Goal: Information Seeking & Learning: Learn about a topic

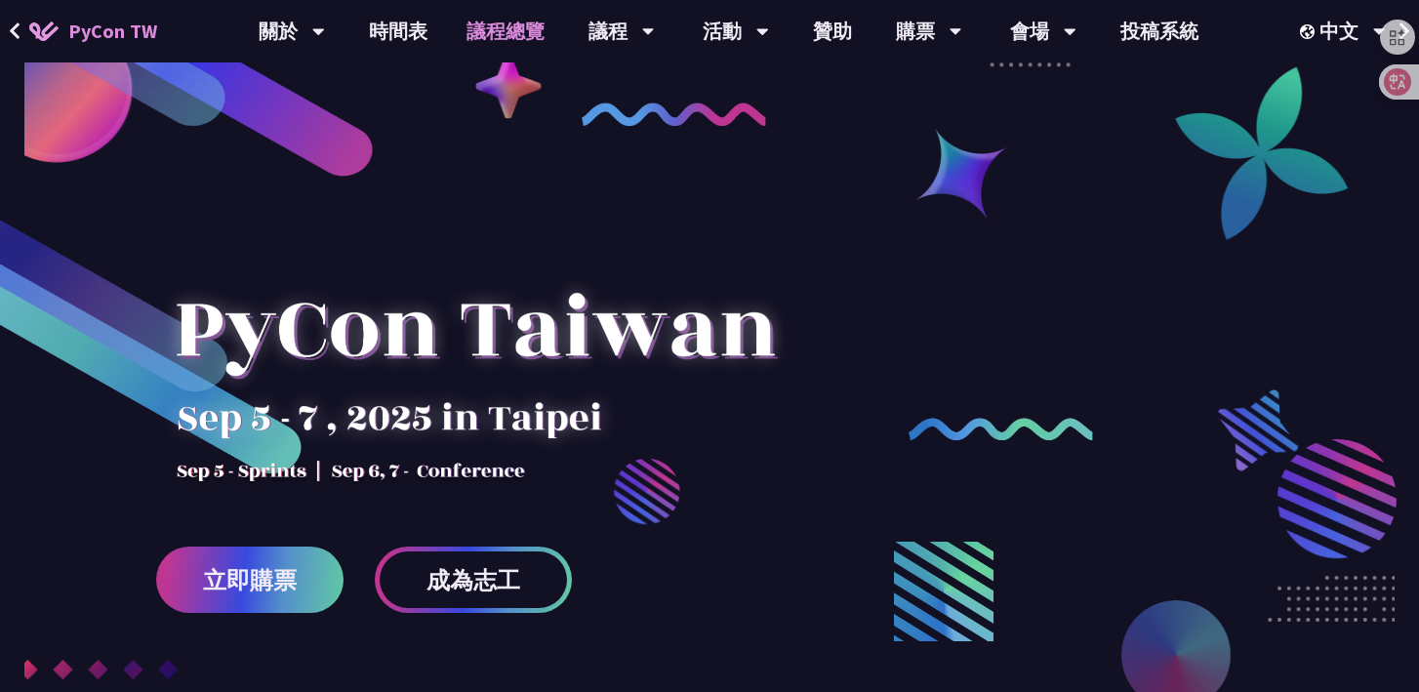
click at [516, 38] on link "議程總覽" at bounding box center [505, 31] width 117 height 62
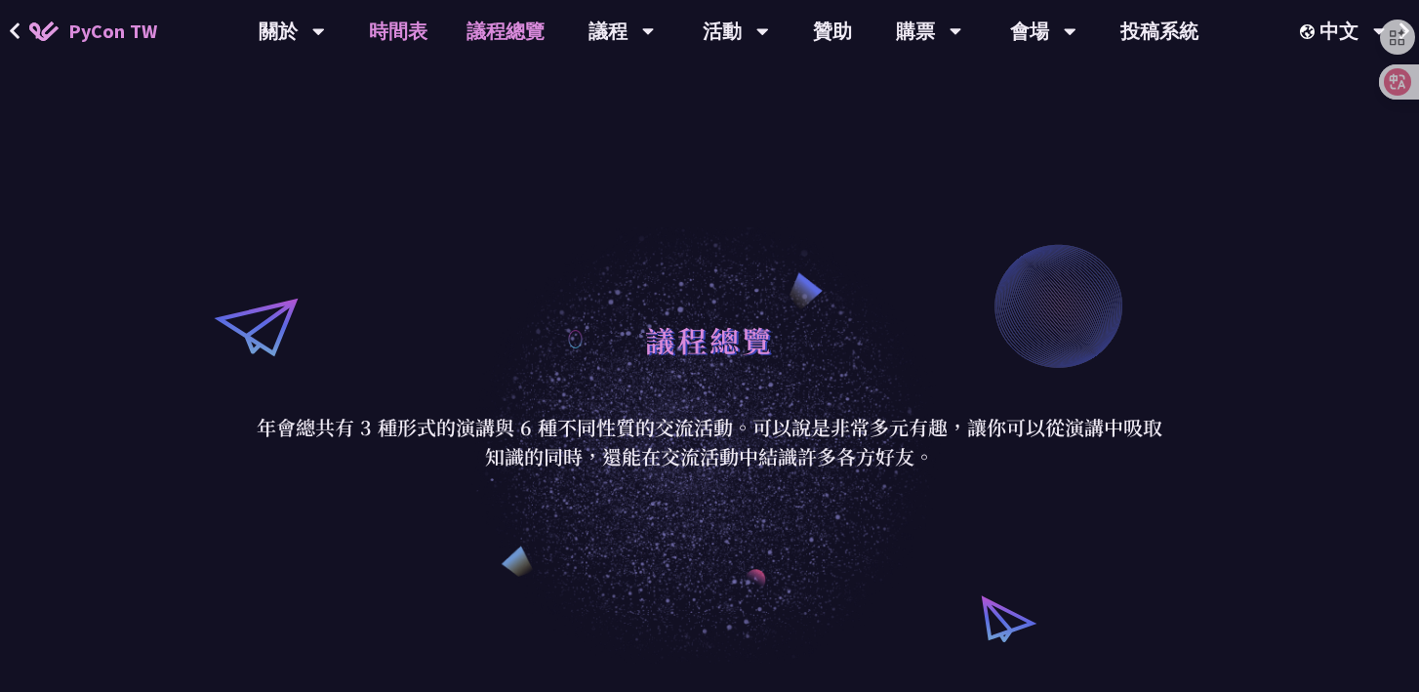
click at [425, 52] on link "時間表" at bounding box center [398, 31] width 98 height 62
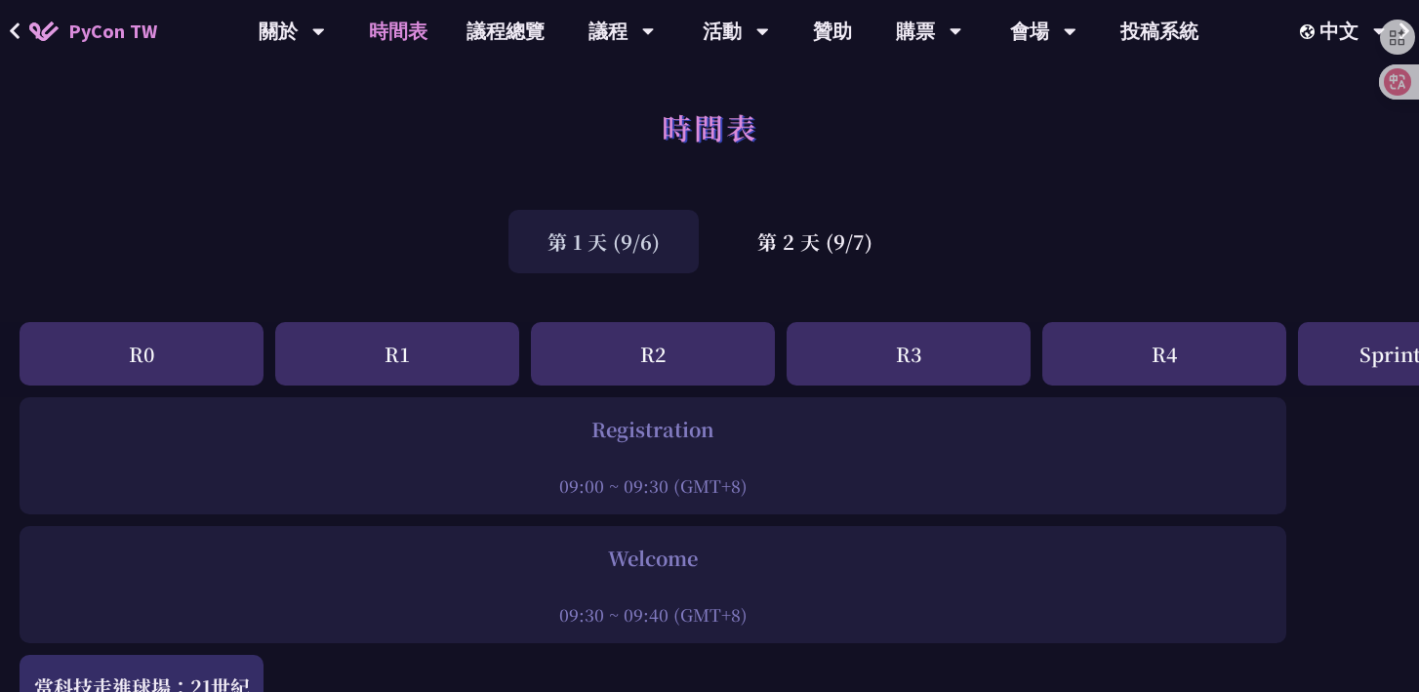
click at [431, 359] on div "R1" at bounding box center [397, 353] width 244 height 63
click at [668, 341] on div "R2" at bounding box center [653, 353] width 244 height 63
click at [646, 371] on div "R2" at bounding box center [653, 353] width 244 height 63
click at [789, 251] on div "第 2 天 (9/7)" at bounding box center [814, 241] width 193 height 63
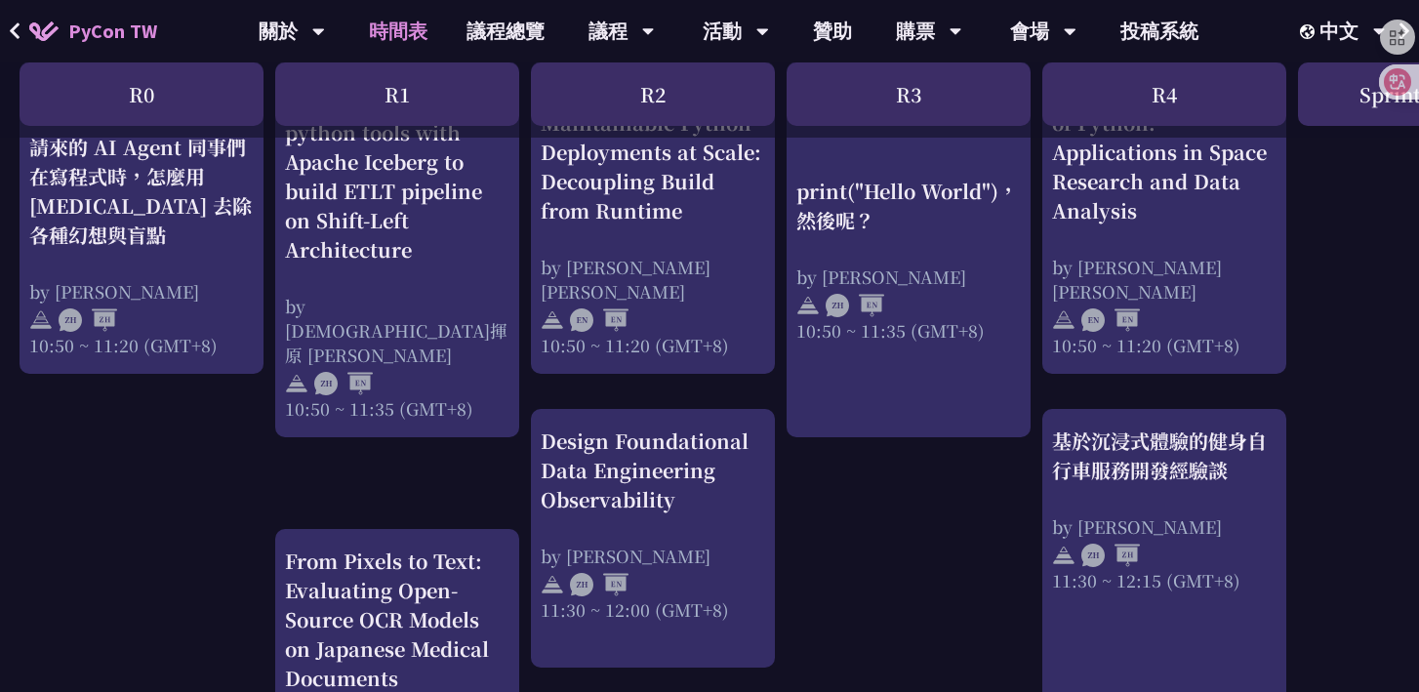
scroll to position [831, 0]
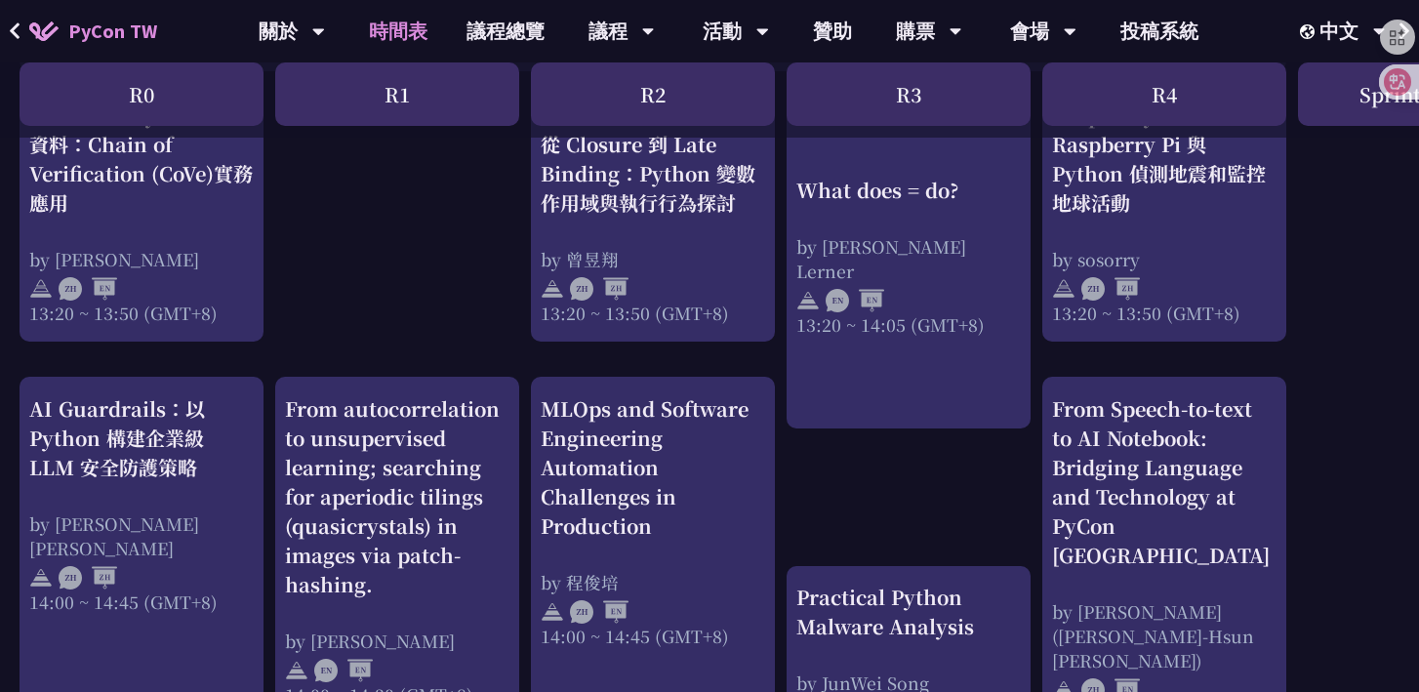
scroll to position [1768, 0]
click at [885, 493] on div "print("Hello World")，然後呢？ by [PERSON_NAME] 10:50 ~ 11:35 (GMT+8) What does = do…" at bounding box center [1036, 146] width 2073 height 3034
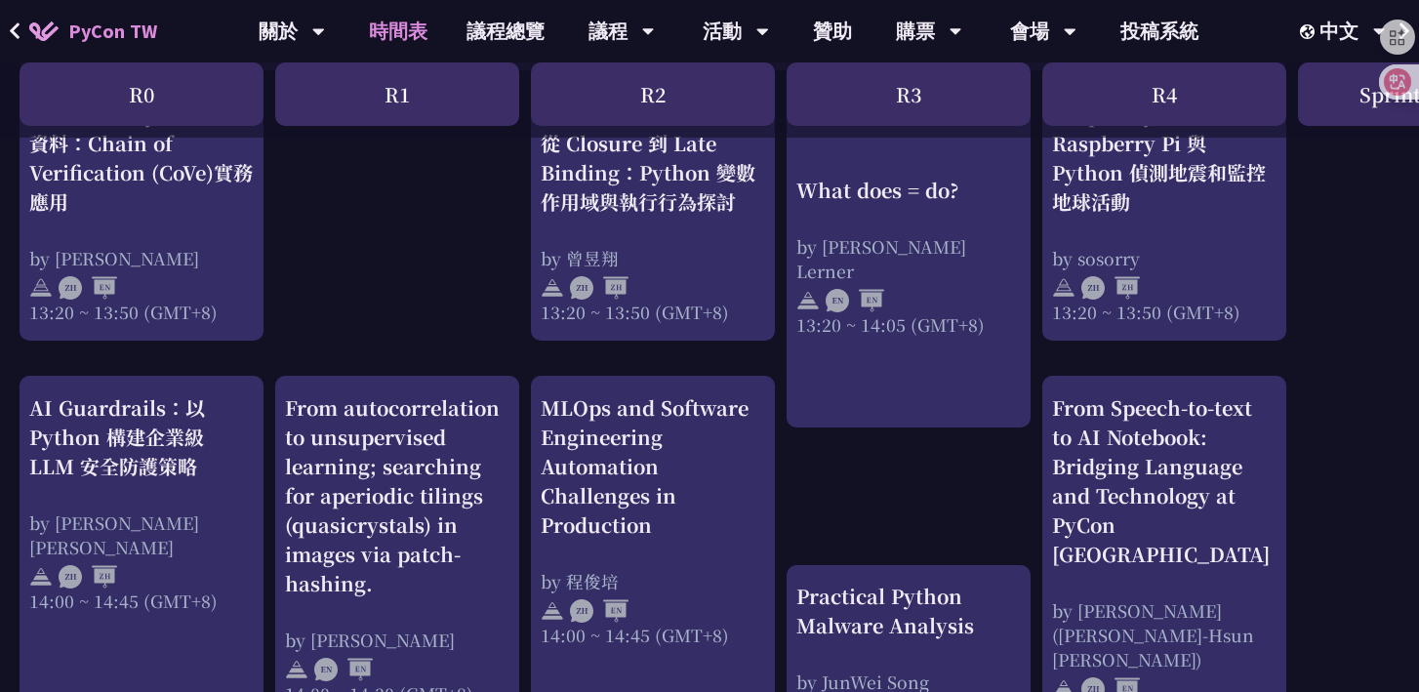
click at [887, 500] on div "print("Hello World")，然後呢？ by [PERSON_NAME] 10:50 ~ 11:35 (GMT+8) What does = do…" at bounding box center [1036, 146] width 2073 height 3034
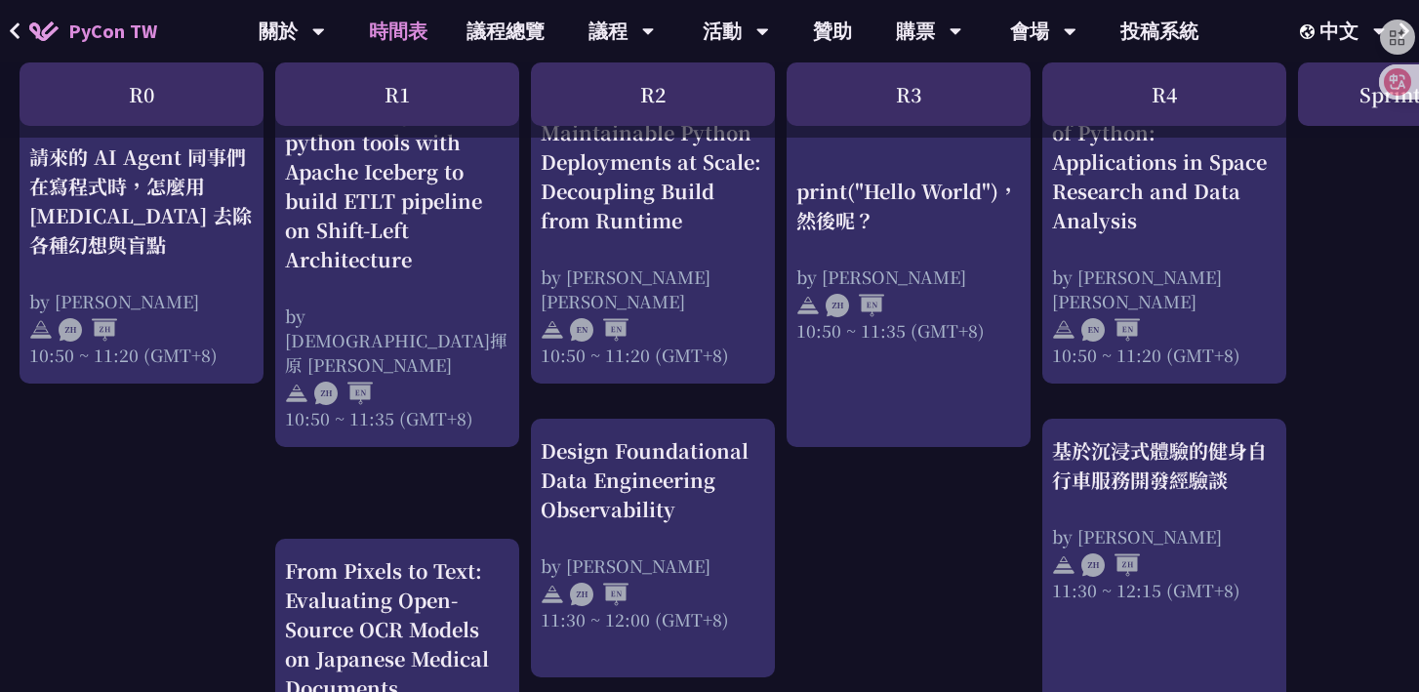
scroll to position [804, 0]
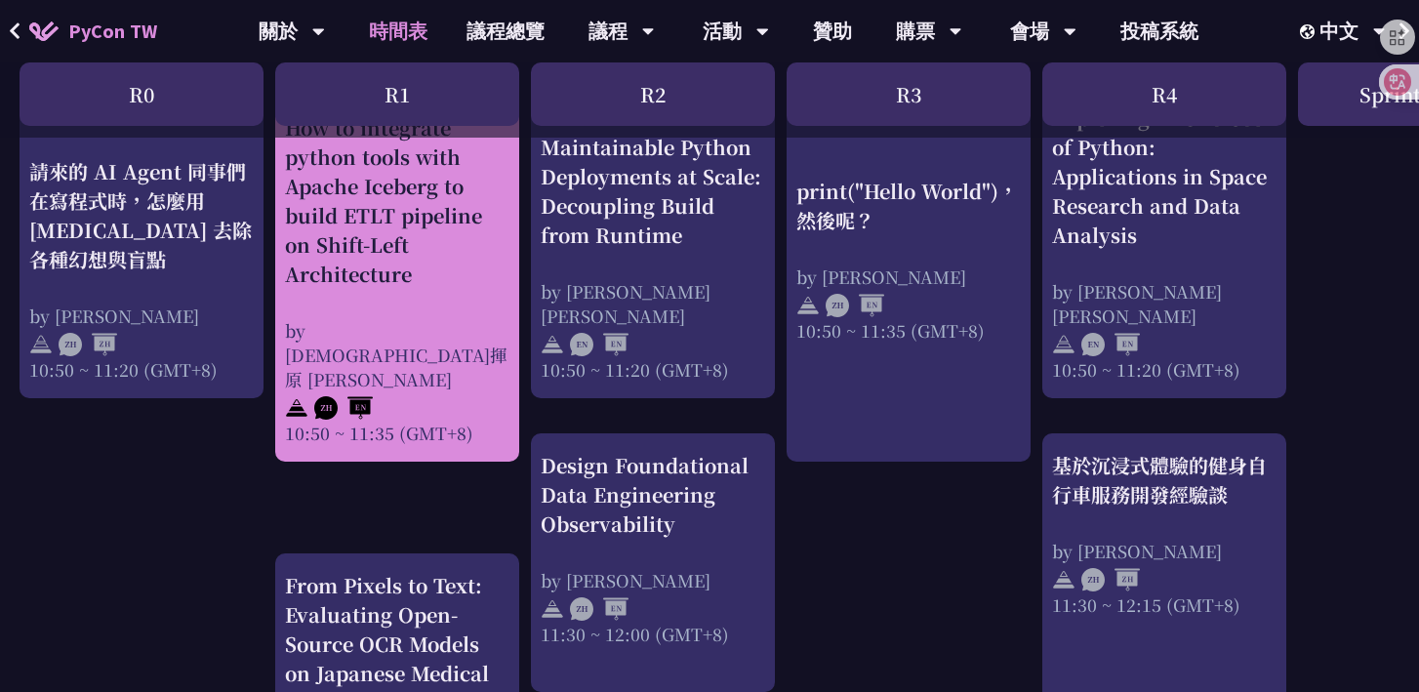
click at [408, 261] on div "How to integrate python tools with Apache Iceberg to build ETLT pipeline on Shi…" at bounding box center [397, 201] width 224 height 176
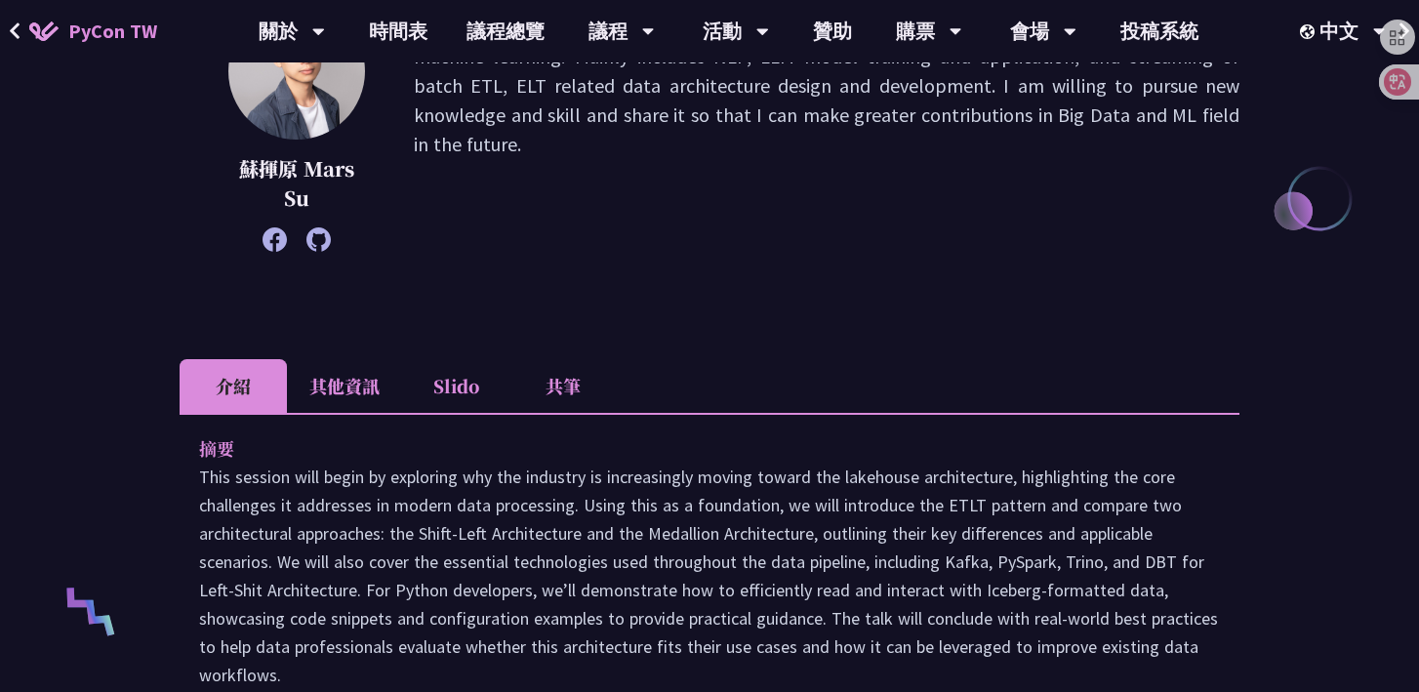
scroll to position [477, 0]
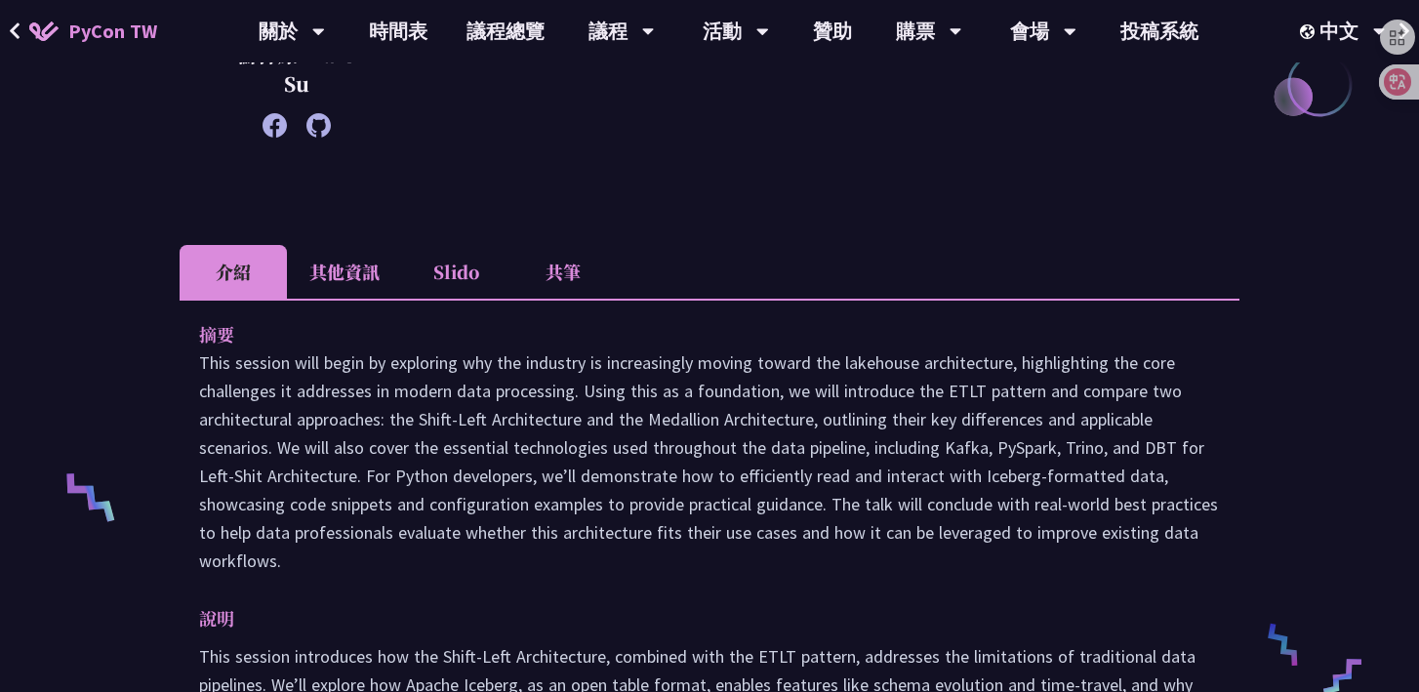
click at [472, 255] on li "Slido" at bounding box center [455, 272] width 107 height 54
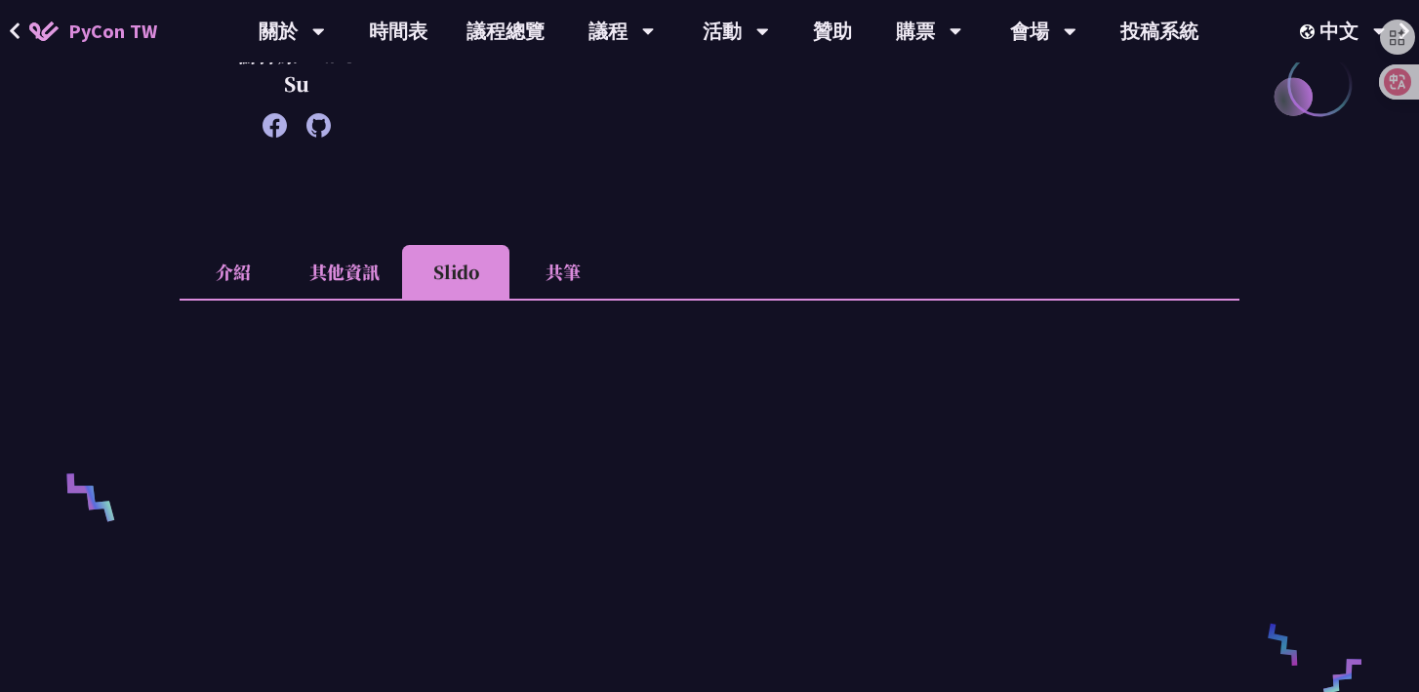
click at [551, 263] on li "共筆" at bounding box center [562, 272] width 107 height 54
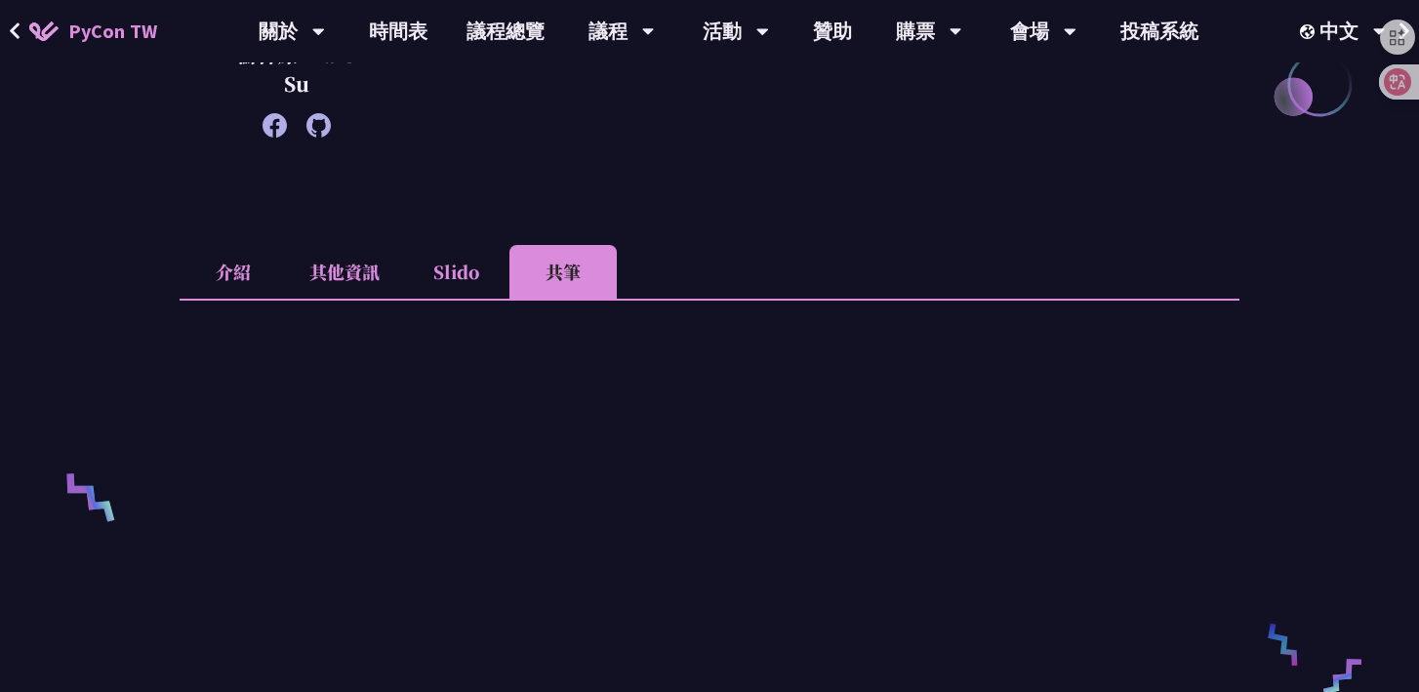
click at [234, 266] on li "介紹" at bounding box center [233, 272] width 107 height 54
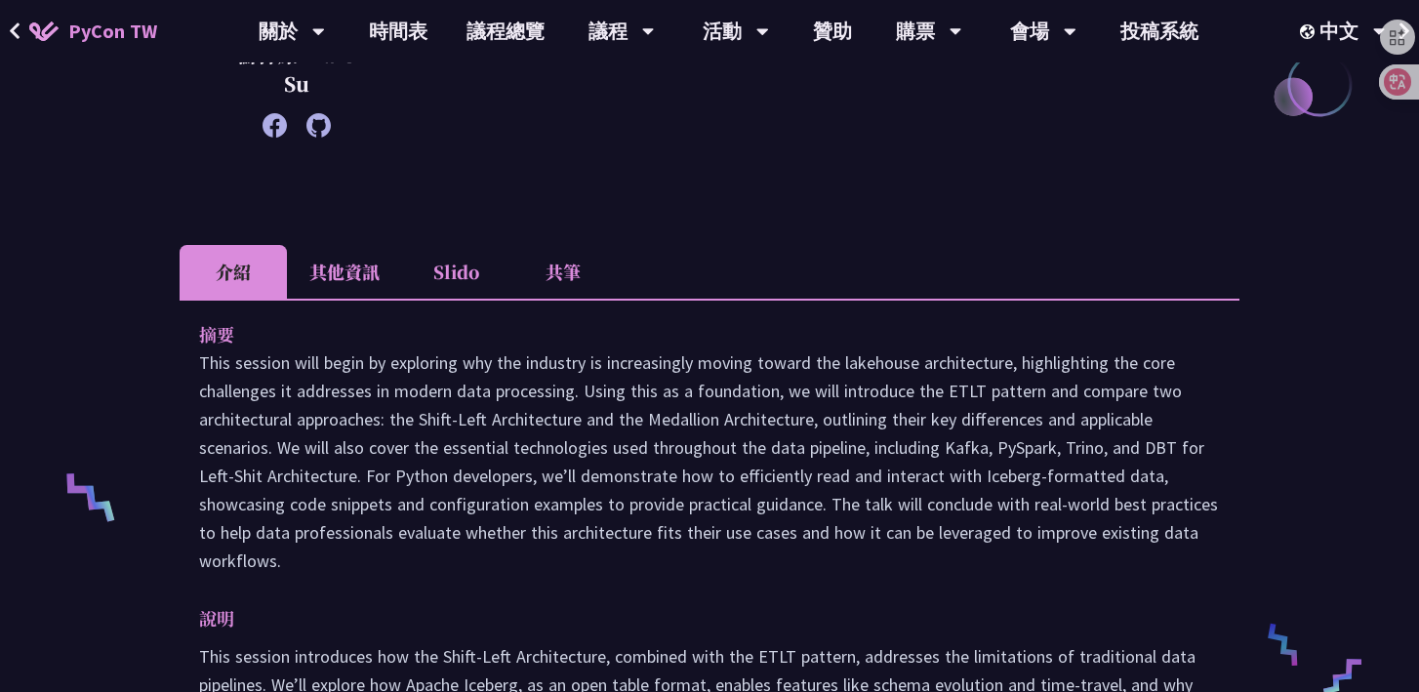
click at [479, 258] on li "Slido" at bounding box center [455, 272] width 107 height 54
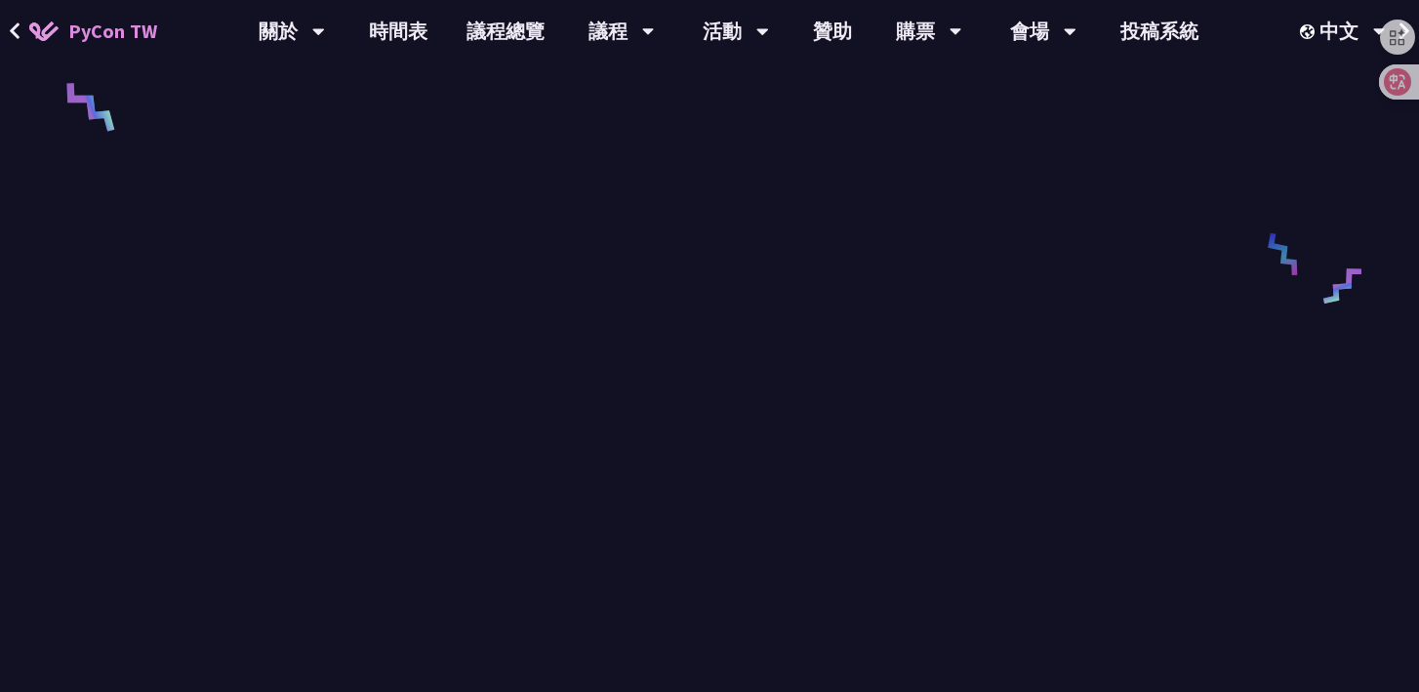
scroll to position [866, 0]
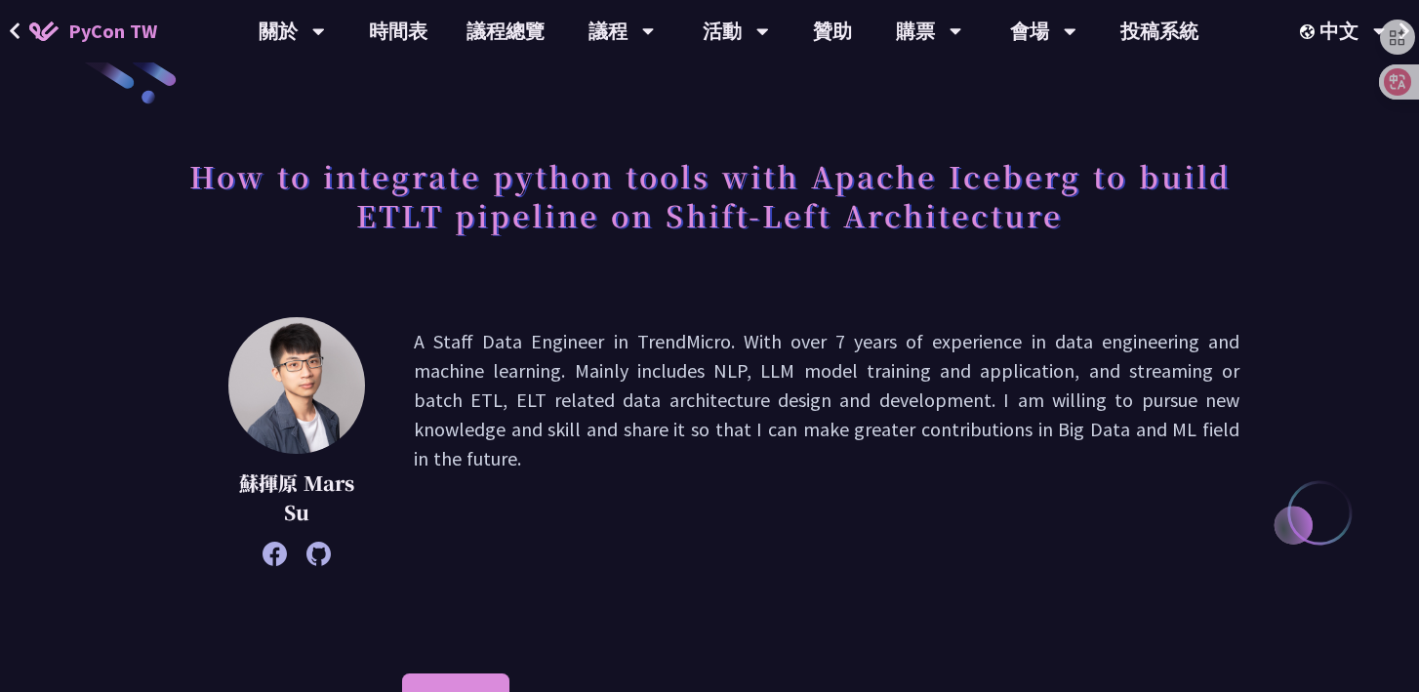
click at [571, 222] on h1 "How to integrate python tools with Apache Iceberg to build ETLT pipeline on Shi…" at bounding box center [710, 195] width 1060 height 98
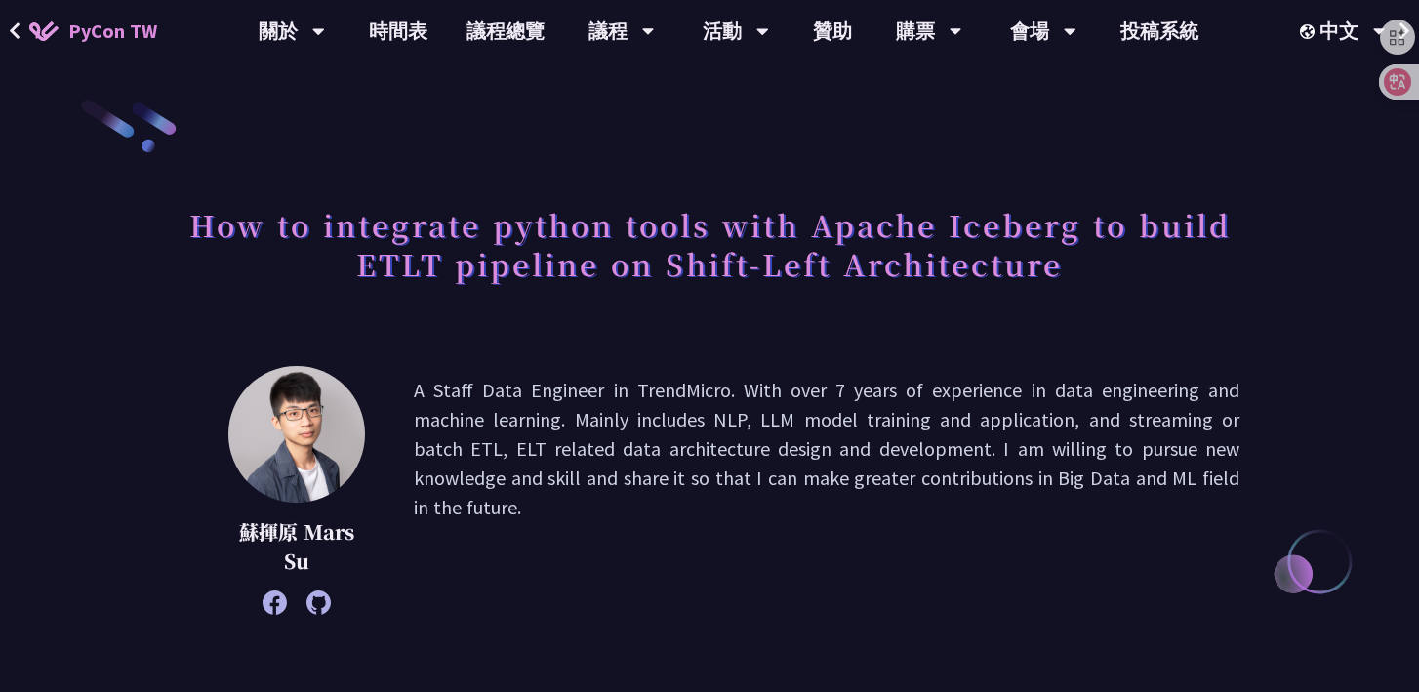
scroll to position [7, 0]
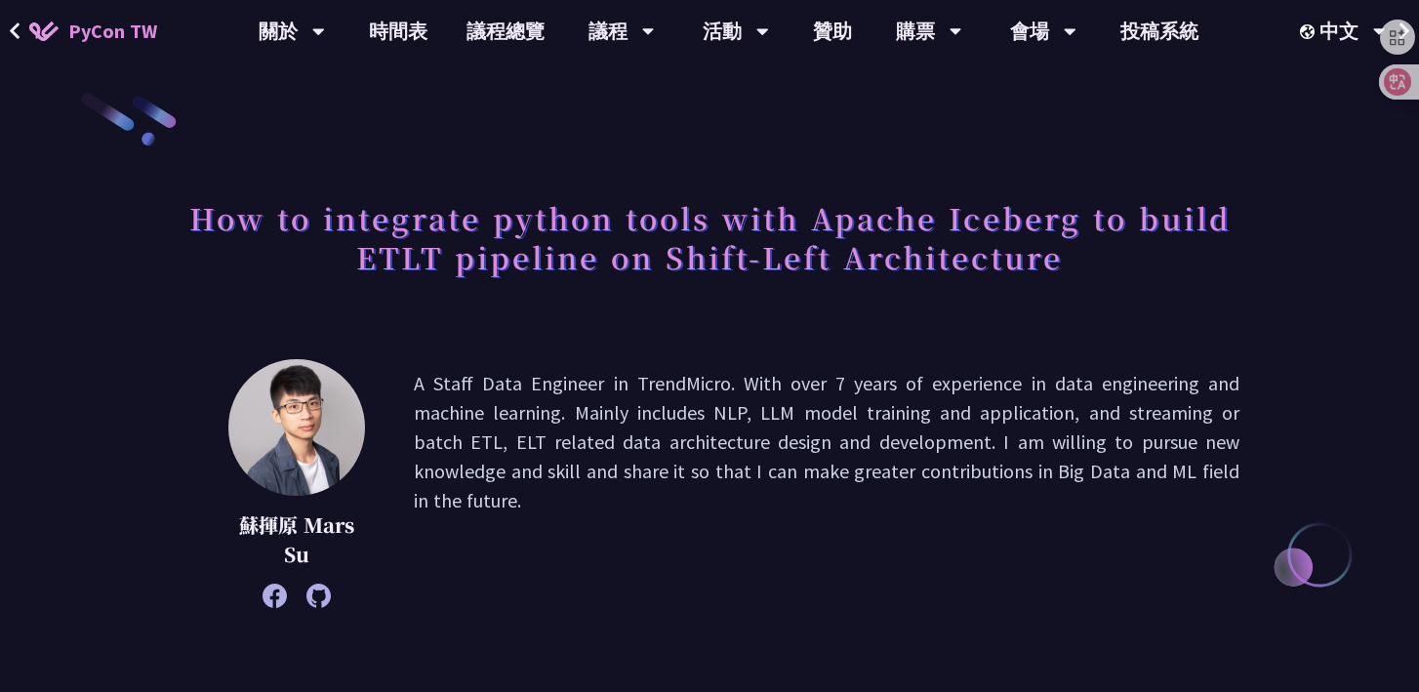
click at [784, 199] on h1 "How to integrate python tools with Apache Iceberg to build ETLT pipeline on Shi…" at bounding box center [710, 237] width 1060 height 98
click at [376, 54] on link "時間表" at bounding box center [398, 31] width 98 height 62
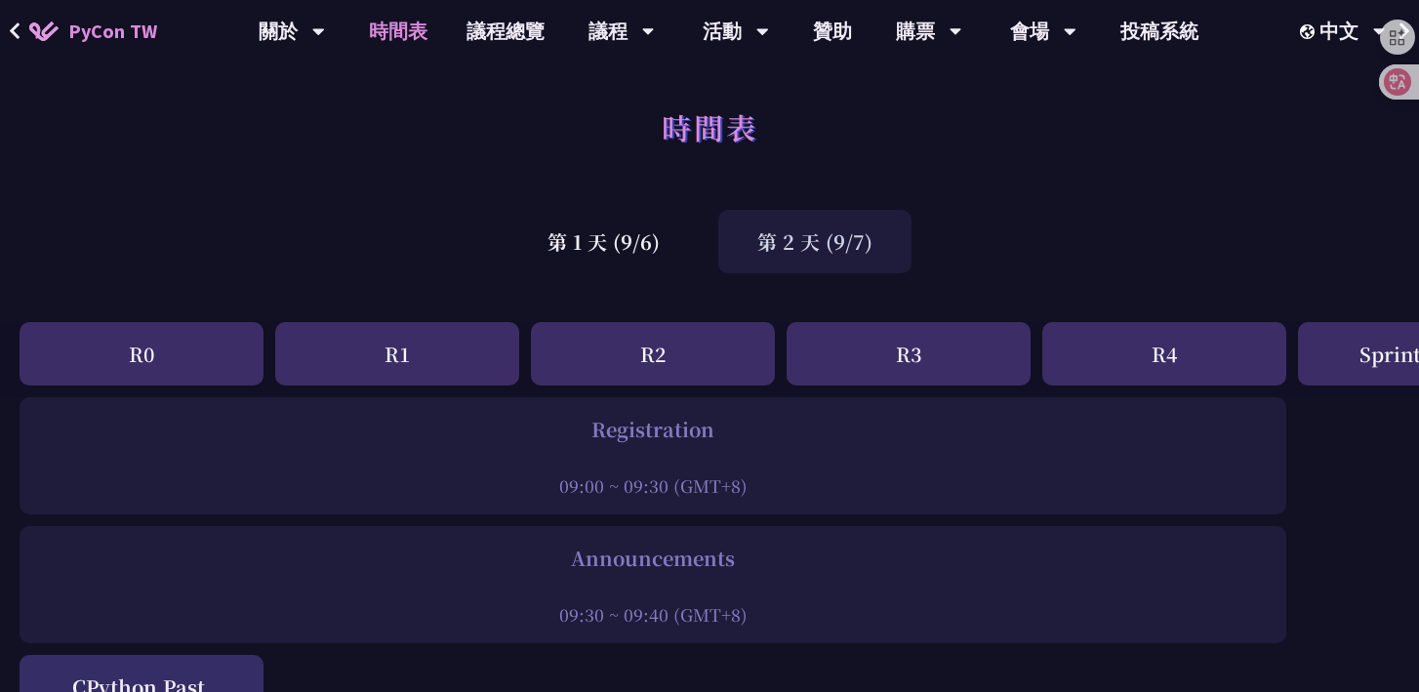
scroll to position [804, 0]
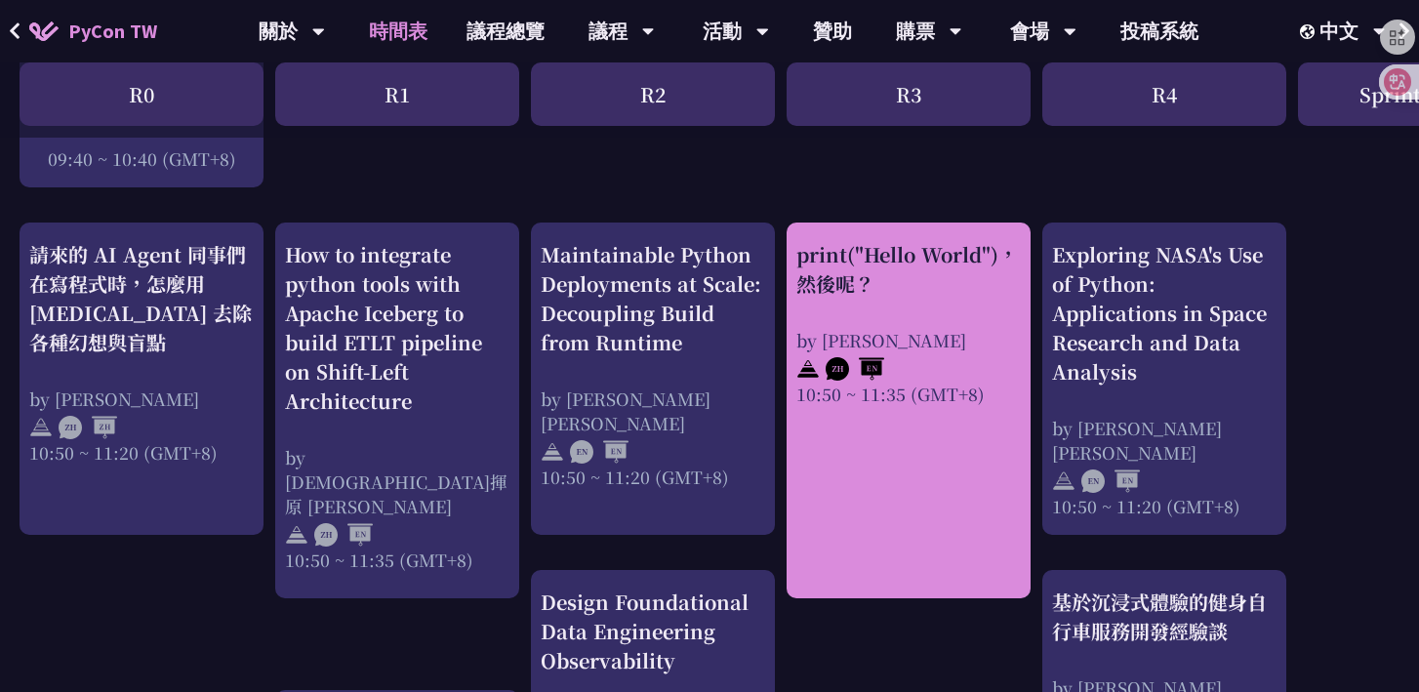
scroll to position [645, 0]
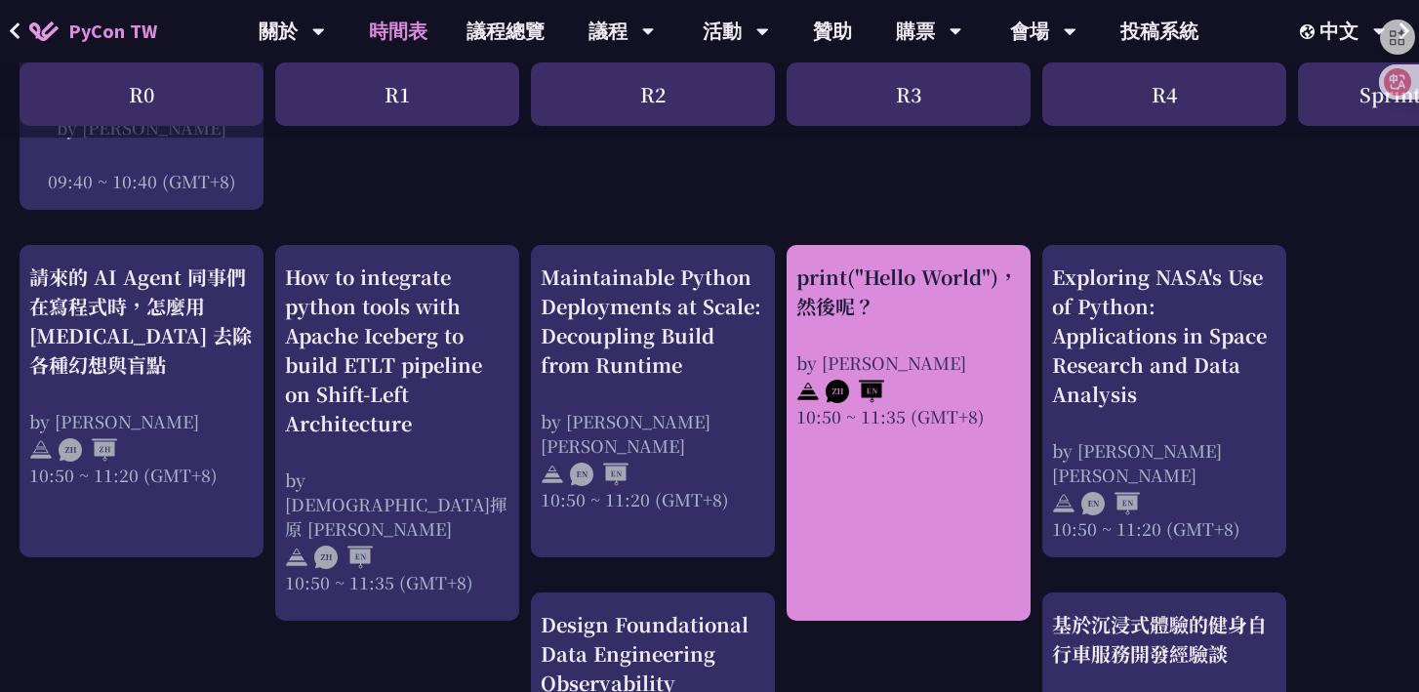
click at [881, 303] on div "print("Hello World")，然後呢？" at bounding box center [908, 291] width 224 height 59
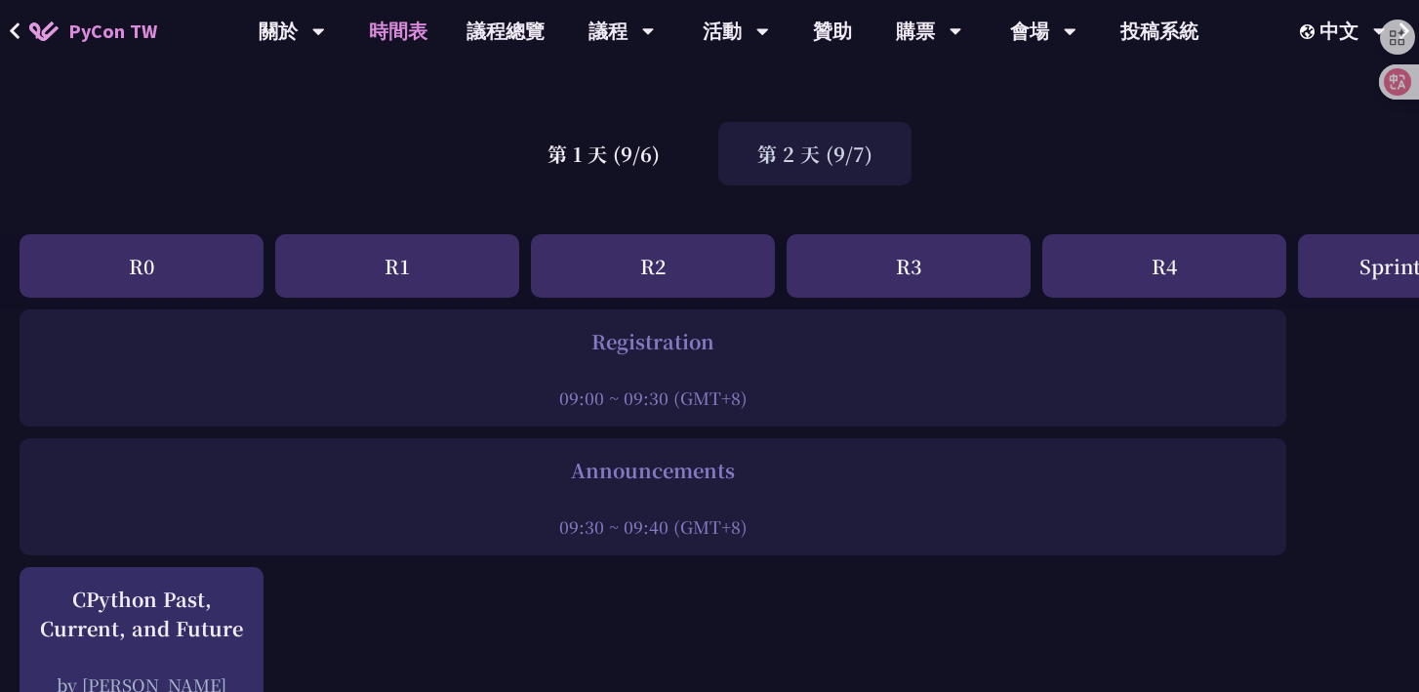
scroll to position [85, 0]
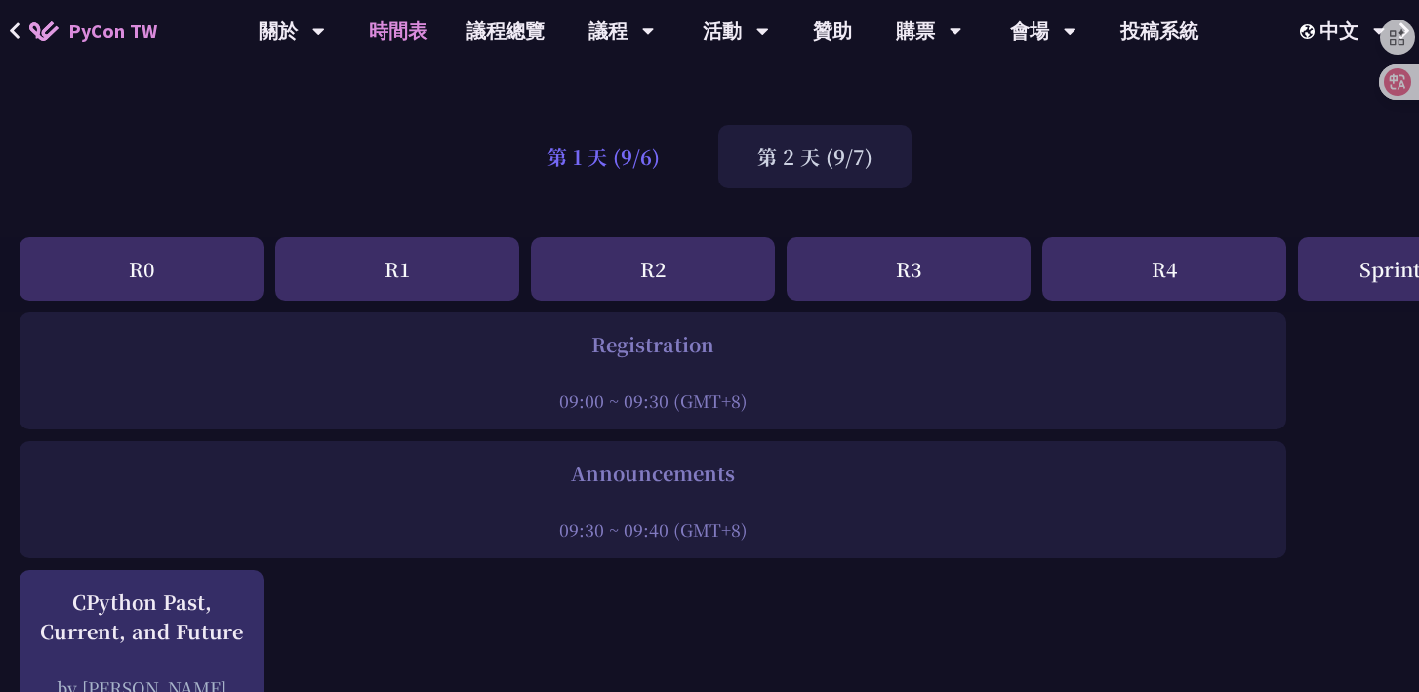
click at [641, 143] on div "第 1 天 (9/6)" at bounding box center [603, 156] width 190 height 63
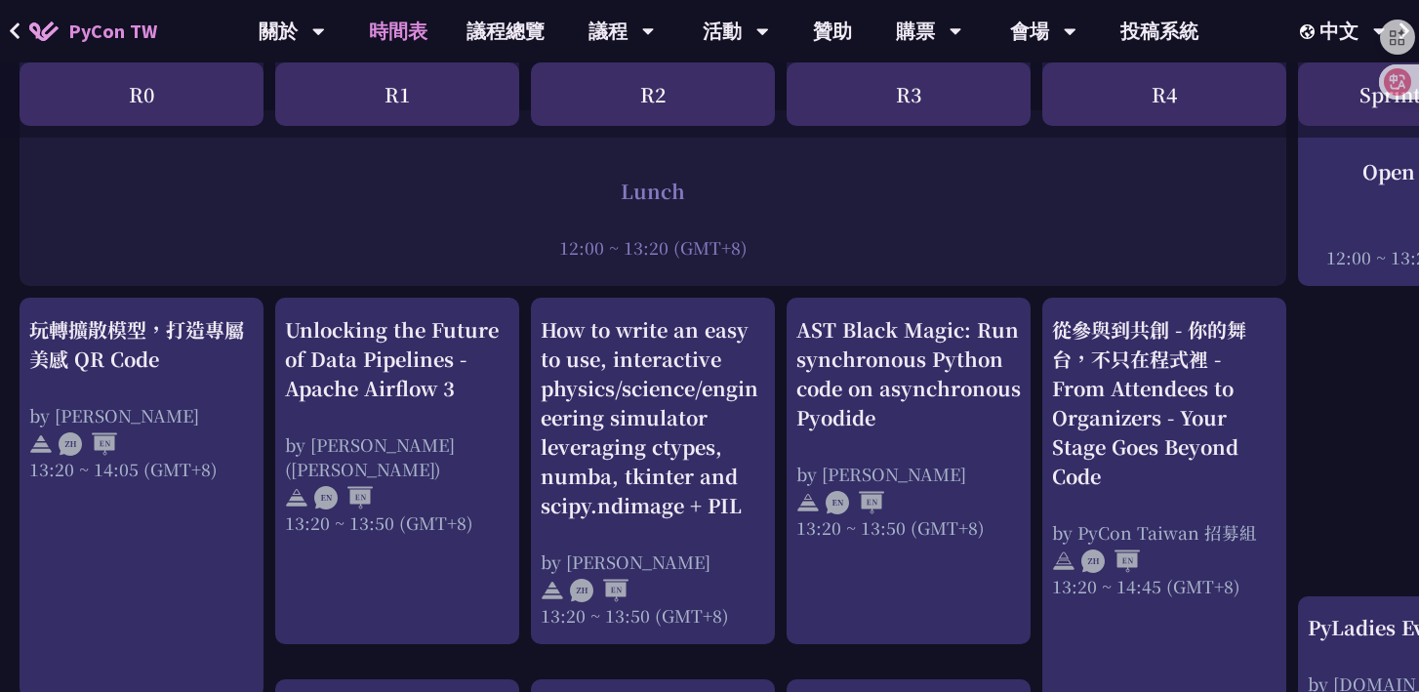
scroll to position [1502, 0]
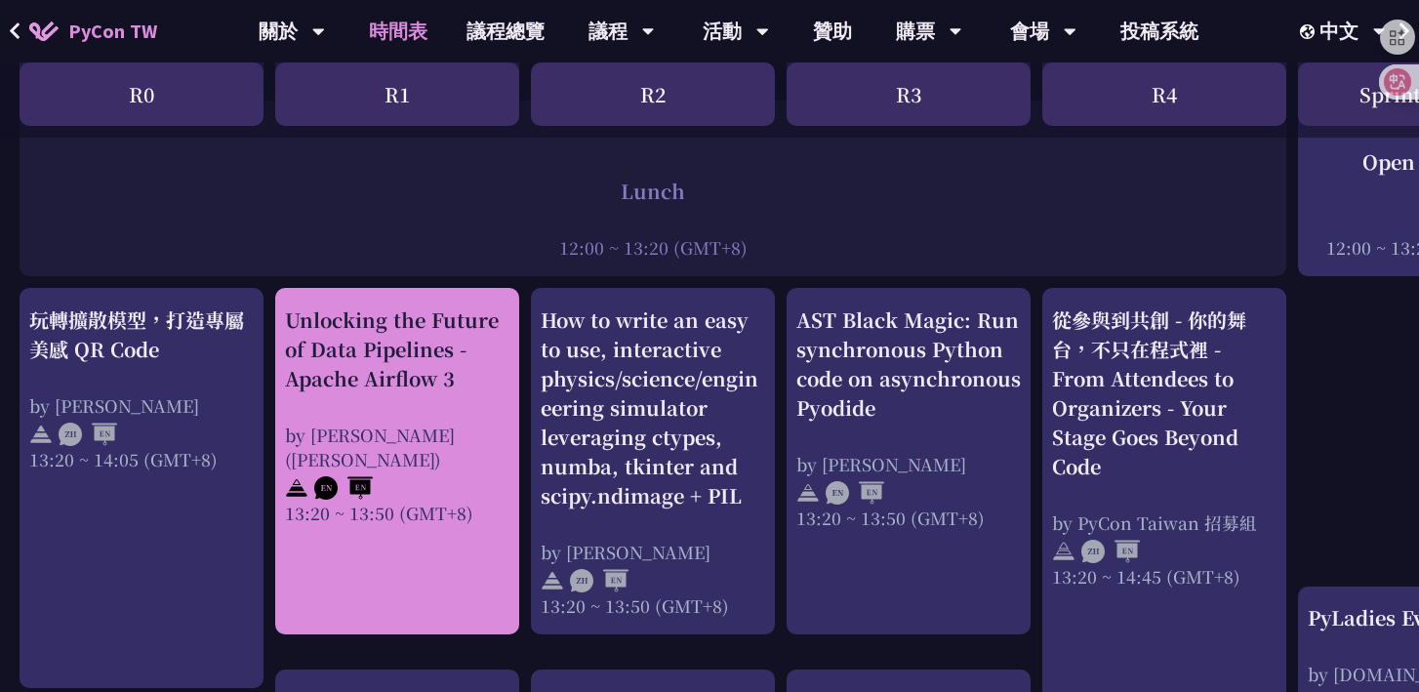
click at [440, 357] on div "Unlocking the Future of Data Pipelines - Apache Airflow 3" at bounding box center [397, 349] width 224 height 88
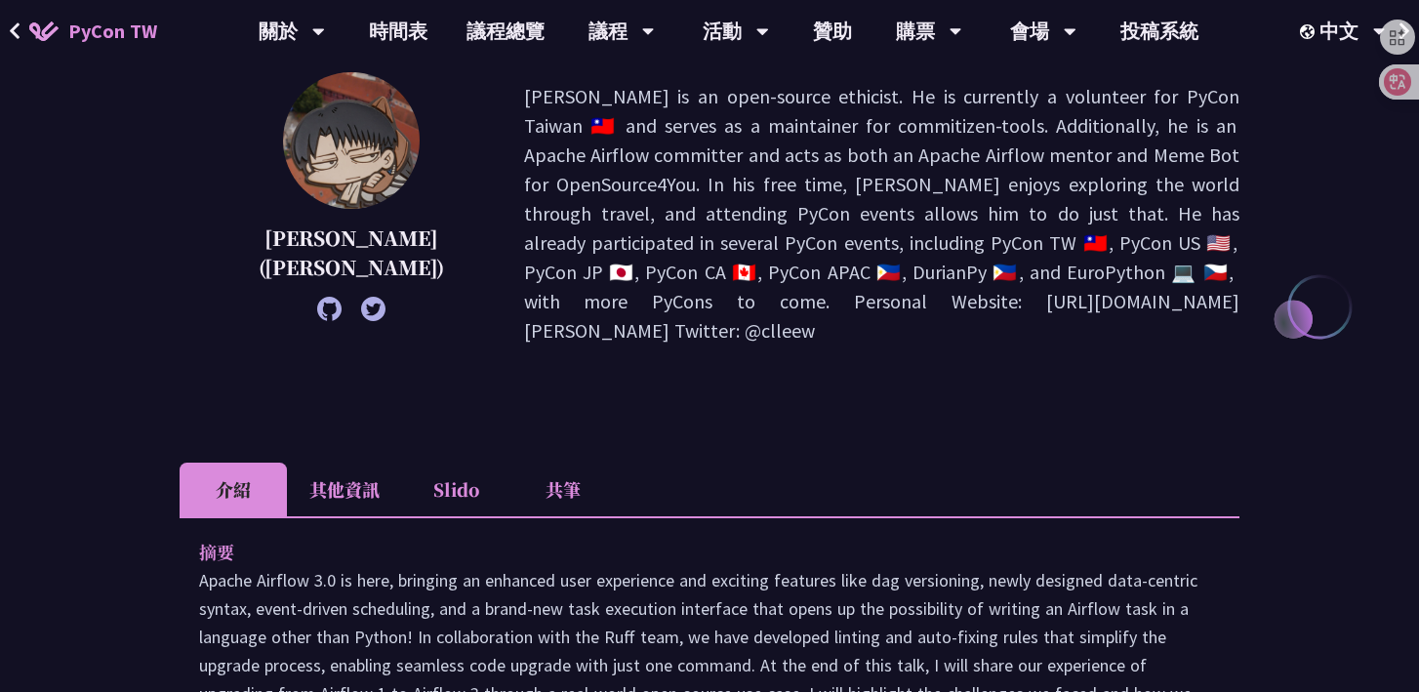
scroll to position [254, 0]
click at [317, 310] on icon at bounding box center [329, 310] width 24 height 24
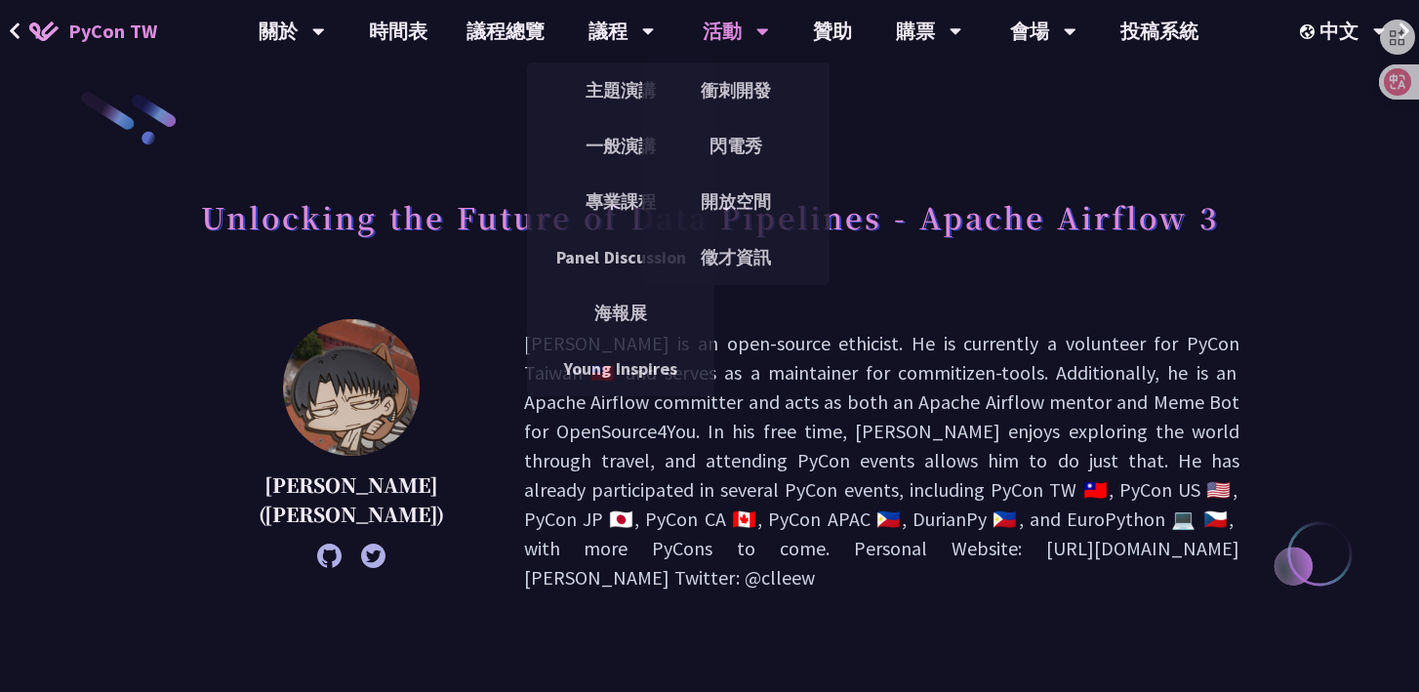
scroll to position [0, 0]
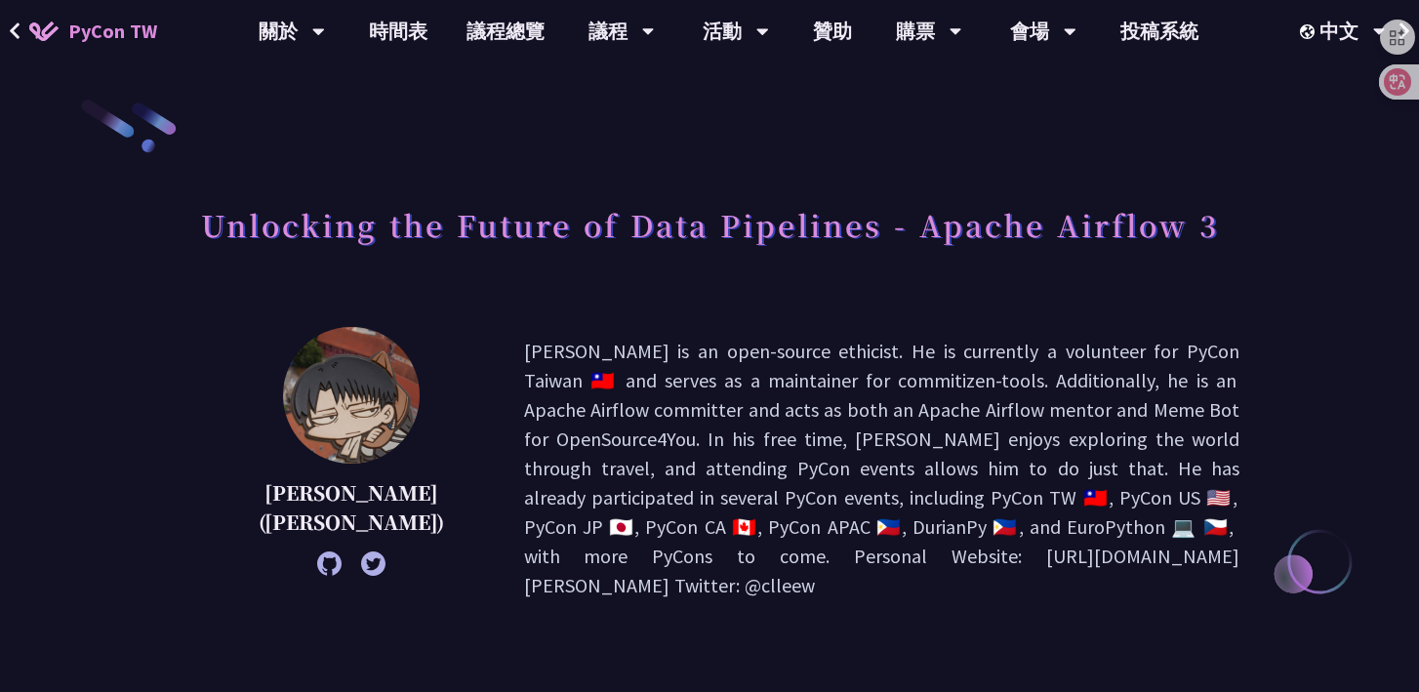
click at [960, 463] on p "[PERSON_NAME] is an open-source ethicist. He is currently a volunteer for PyCon…" at bounding box center [881, 468] width 715 height 263
click at [1086, 250] on h1 "Unlocking the Future of Data Pipelines - Apache Airflow 3" at bounding box center [710, 224] width 1018 height 59
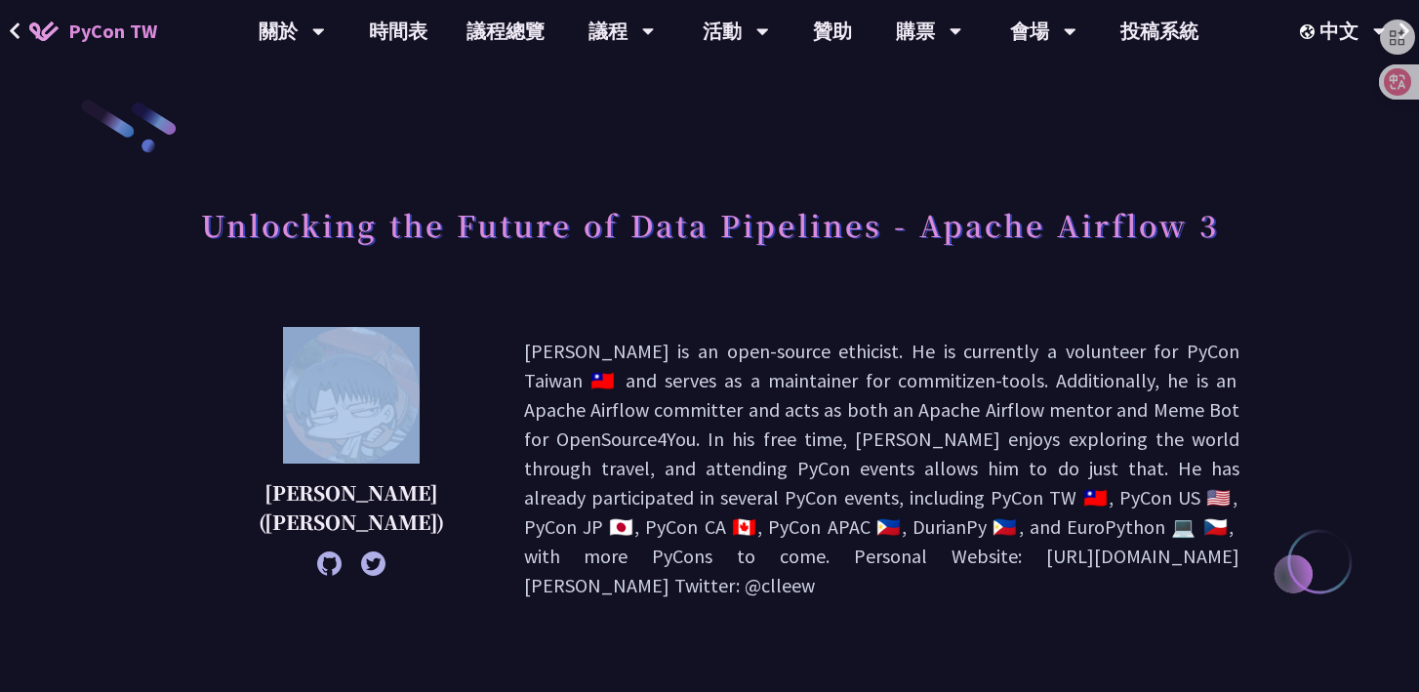
click at [1086, 250] on h1 "Unlocking the Future of Data Pipelines - Apache Airflow 3" at bounding box center [710, 224] width 1018 height 59
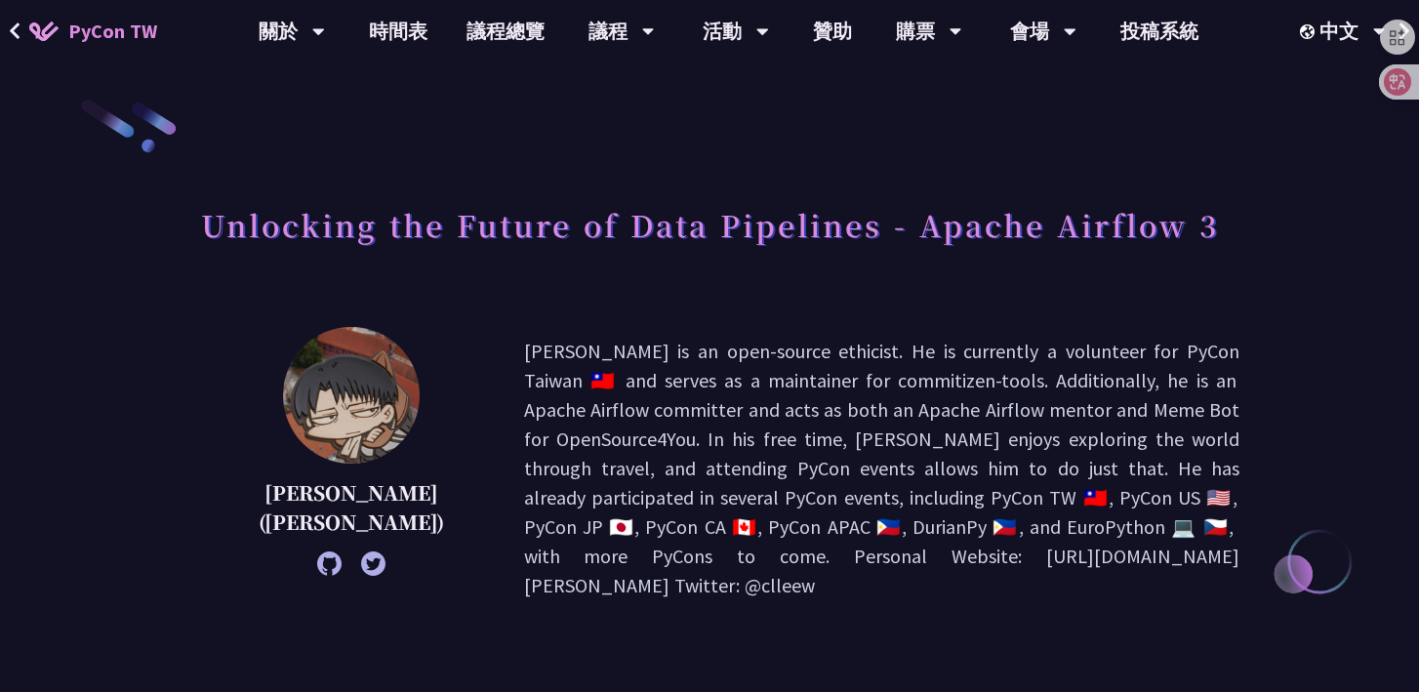
click at [1086, 231] on h1 "Unlocking the Future of Data Pipelines - Apache Airflow 3" at bounding box center [710, 224] width 1018 height 59
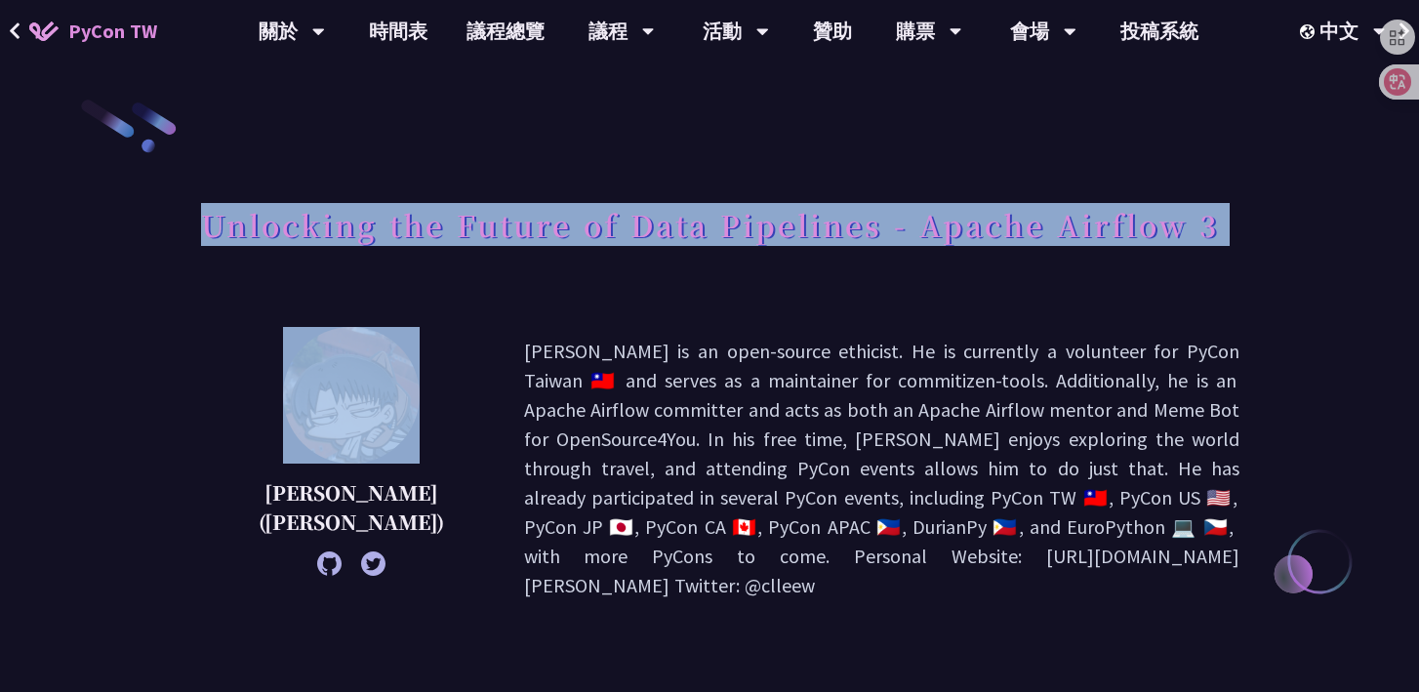
click at [1086, 231] on h1 "Unlocking the Future of Data Pipelines - Apache Airflow 3" at bounding box center [710, 224] width 1018 height 59
click at [989, 231] on h1 "Unlocking the Future of Data Pipelines - Apache Airflow 3" at bounding box center [710, 224] width 1018 height 59
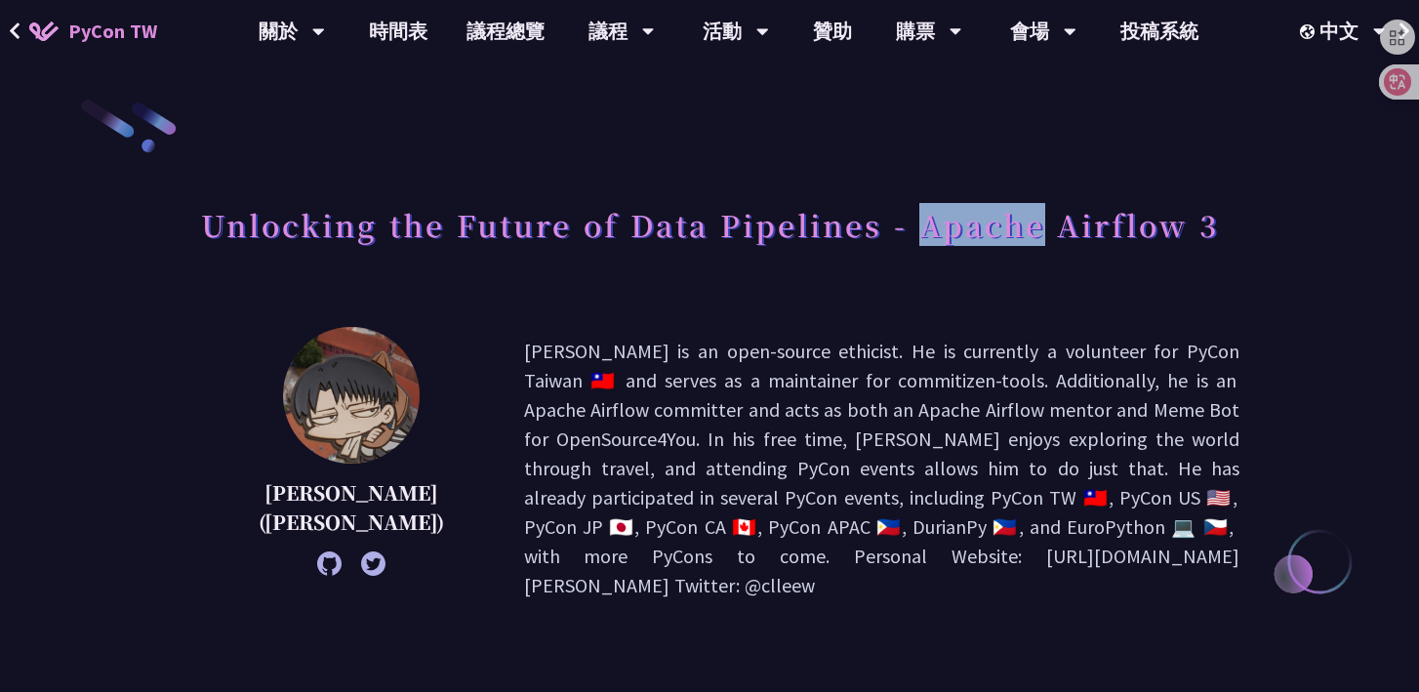
click at [989, 231] on h1 "Unlocking the Future of Data Pipelines - Apache Airflow 3" at bounding box center [710, 224] width 1018 height 59
click at [990, 276] on div "Unlocking the Future of Data Pipelines - Apache Airflow 3" at bounding box center [710, 246] width 1060 height 102
click at [1079, 250] on h1 "Unlocking the Future of Data Pipelines - Apache Airflow 3" at bounding box center [710, 224] width 1018 height 59
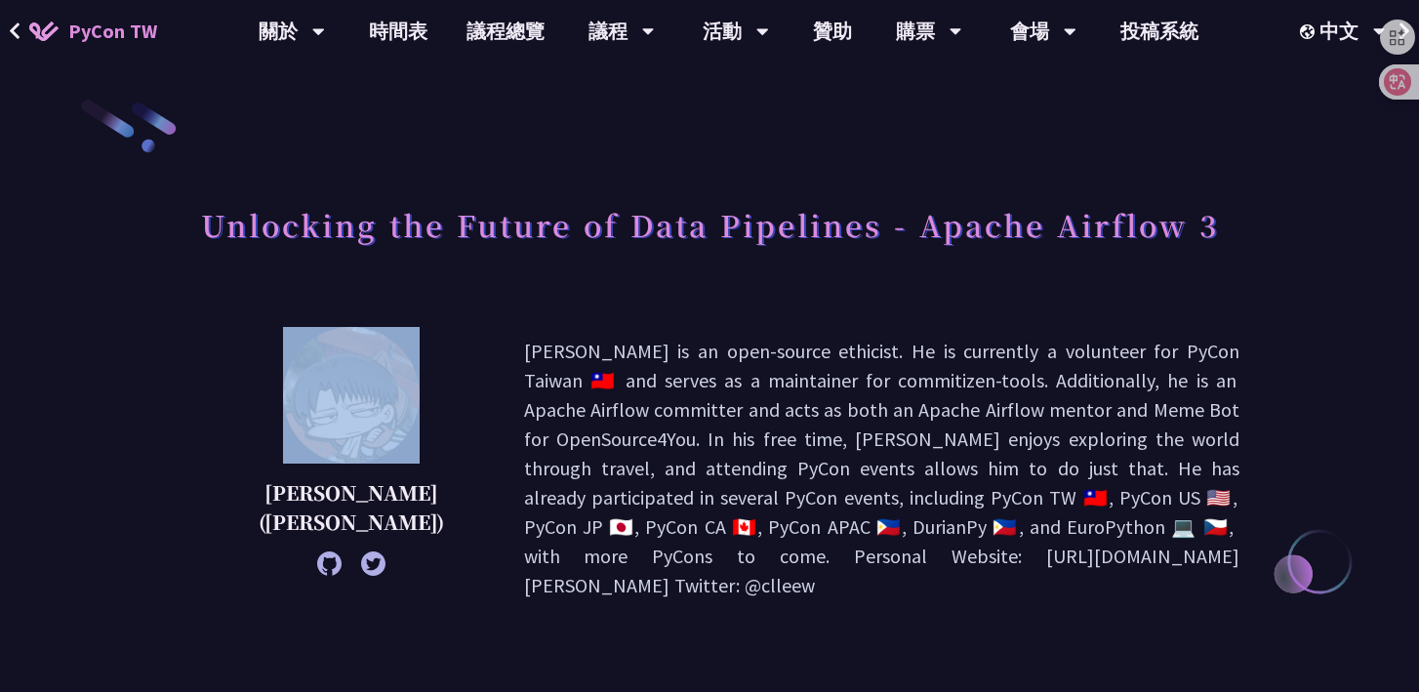
click at [1079, 250] on h1 "Unlocking the Future of Data Pipelines - Apache Airflow 3" at bounding box center [710, 224] width 1018 height 59
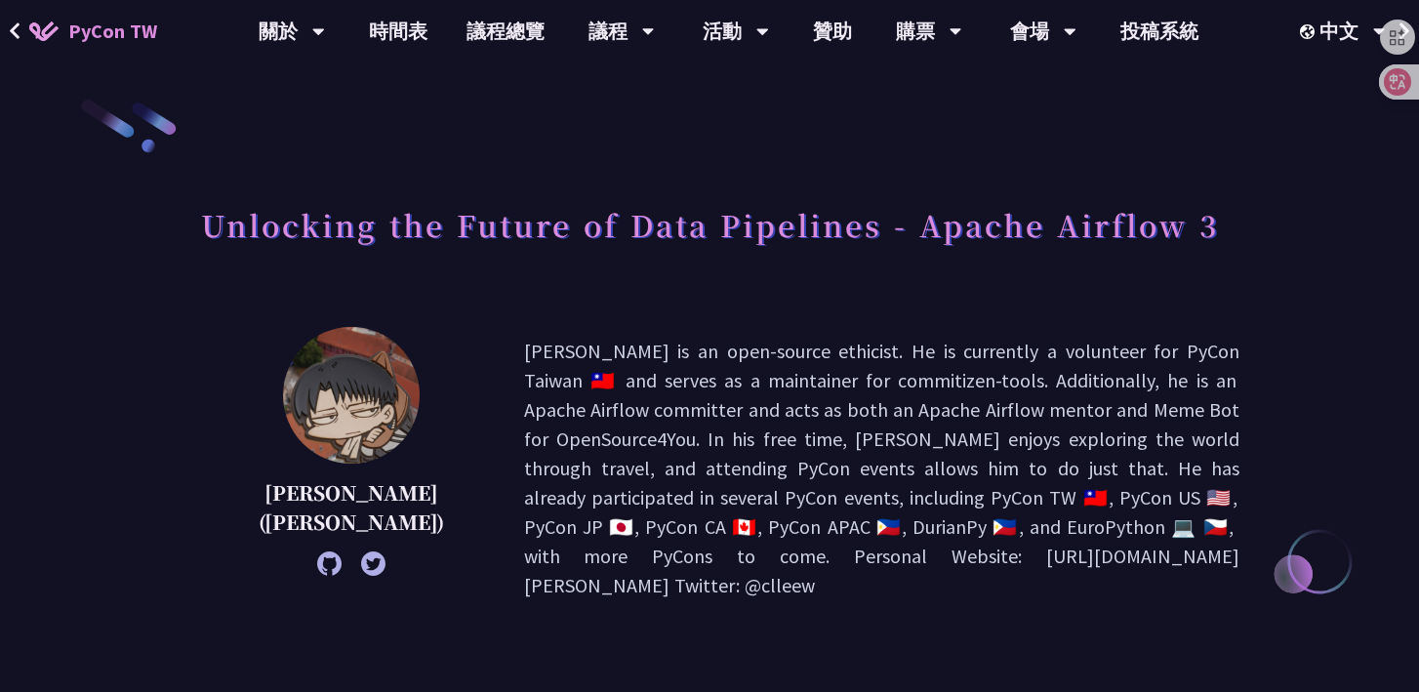
click at [1098, 234] on h1 "Unlocking the Future of Data Pipelines - Apache Airflow 3" at bounding box center [710, 224] width 1018 height 59
click at [862, 245] on h1 "Unlocking the Future of Data Pipelines - Apache Airflow 3" at bounding box center [710, 224] width 1018 height 59
click at [930, 242] on h1 "Unlocking the Future of Data Pipelines - Apache Airflow 3" at bounding box center [710, 224] width 1018 height 59
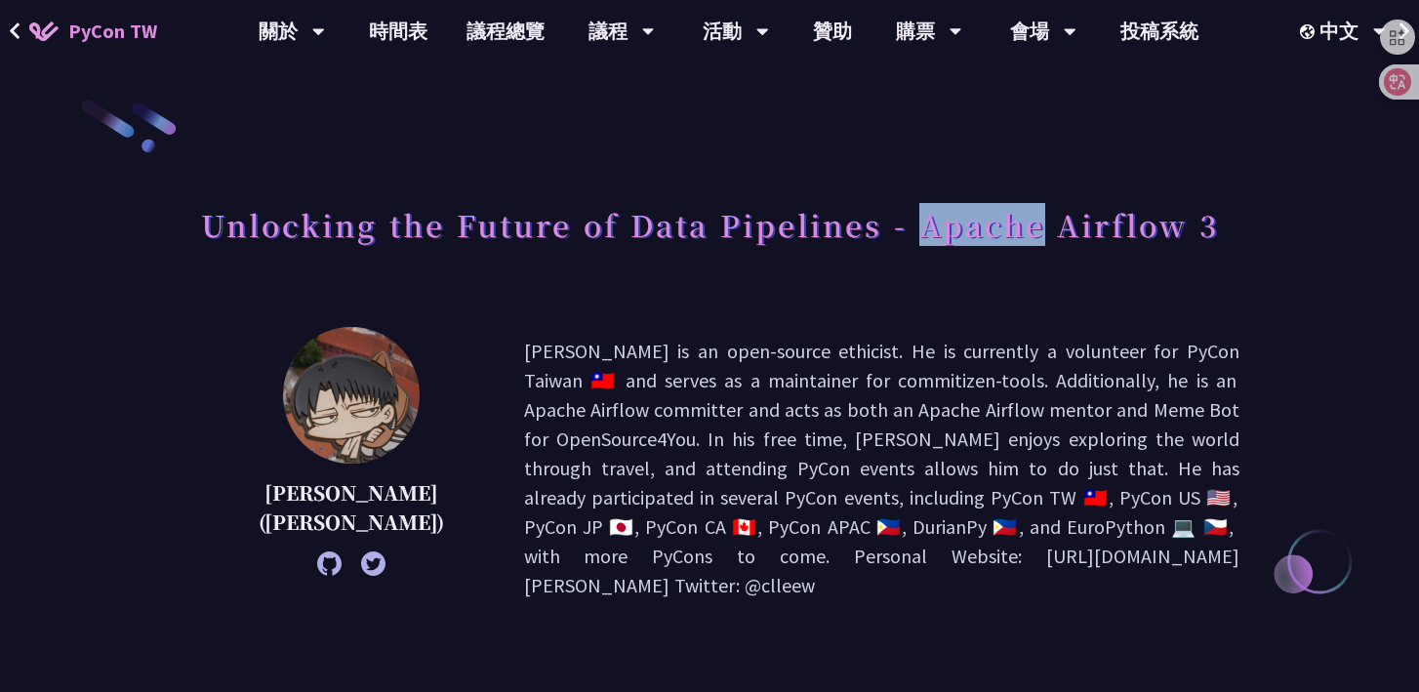
click at [930, 242] on h1 "Unlocking the Future of Data Pipelines - Apache Airflow 3" at bounding box center [710, 224] width 1018 height 59
click at [1075, 234] on h1 "Unlocking the Future of Data Pipelines - Apache Airflow 3" at bounding box center [710, 224] width 1018 height 59
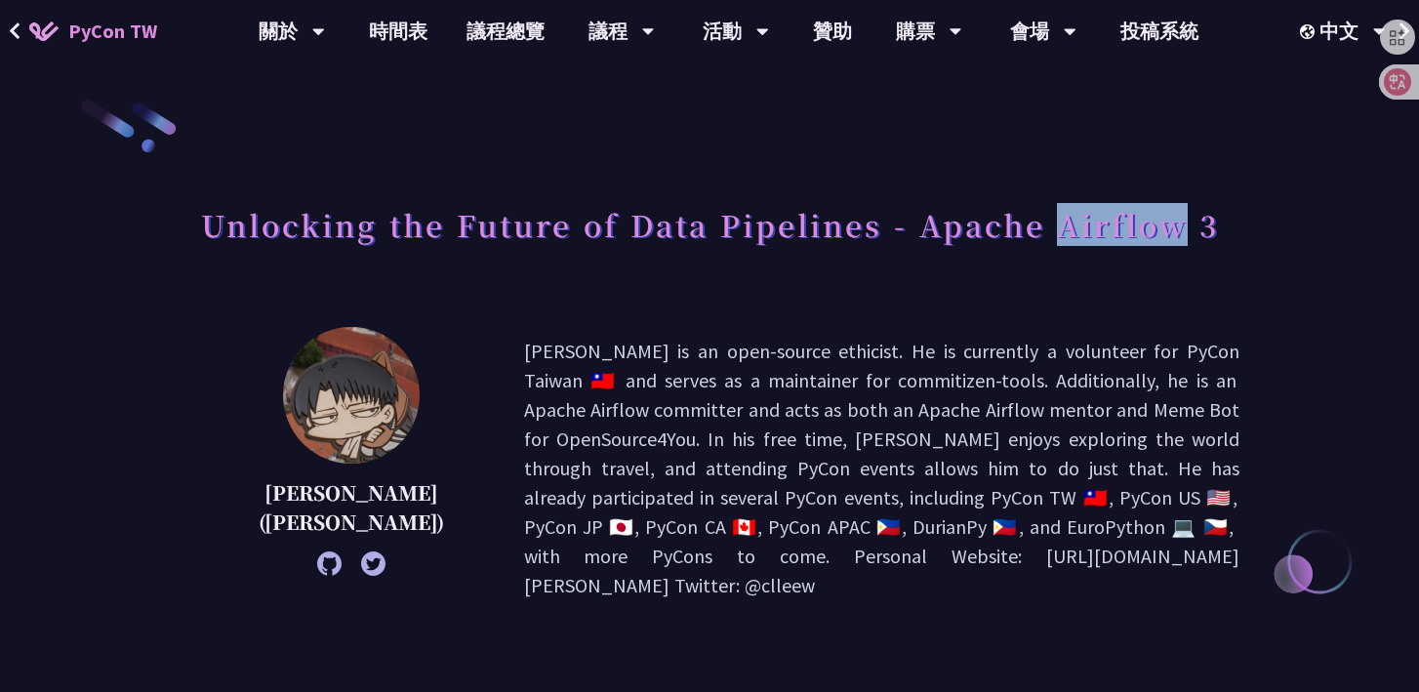
click at [1075, 234] on h1 "Unlocking the Future of Data Pipelines - Apache Airflow 3" at bounding box center [710, 224] width 1018 height 59
click at [1075, 258] on div "Unlocking the Future of Data Pipelines - Apache Airflow 3" at bounding box center [710, 246] width 1060 height 102
click at [1142, 30] on link "投稿系統" at bounding box center [1159, 31] width 117 height 62
click at [537, 201] on h1 "Unlocking the Future of Data Pipelines - Apache Airflow 3" at bounding box center [710, 224] width 1018 height 59
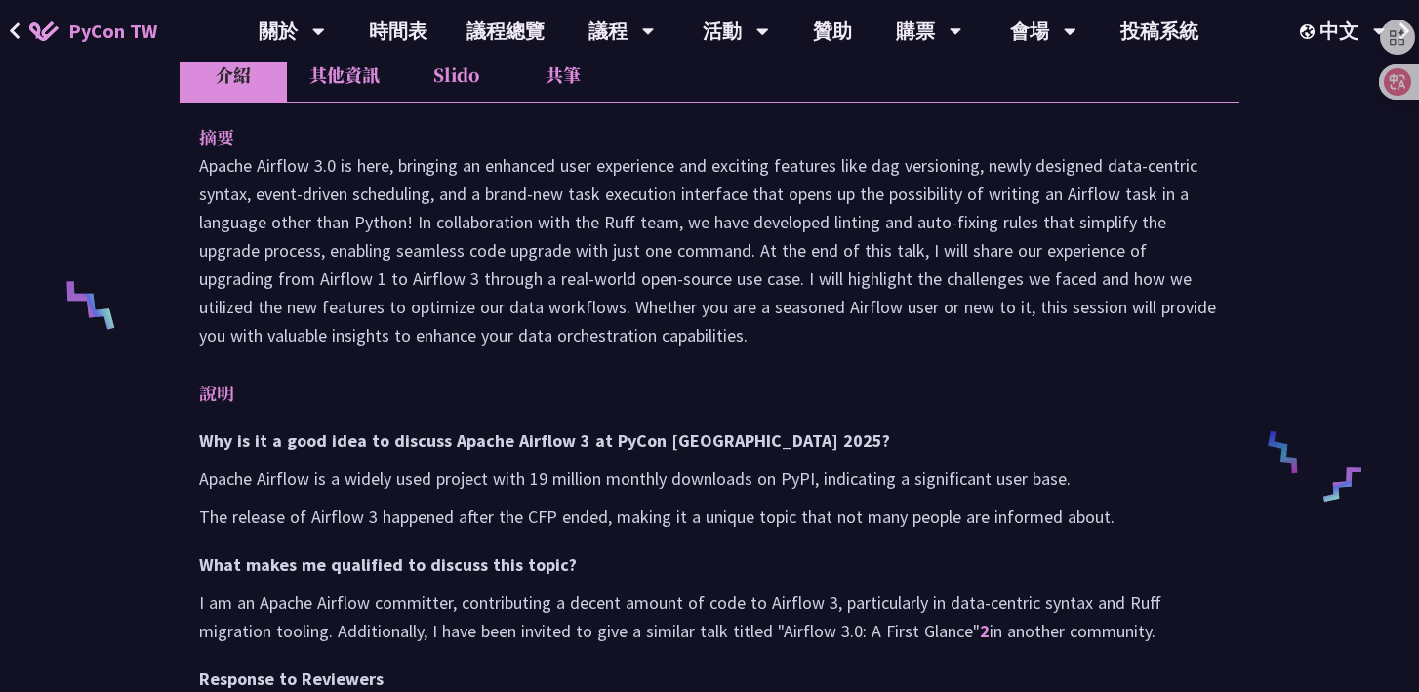
scroll to position [674, 0]
